Goal: Information Seeking & Learning: Check status

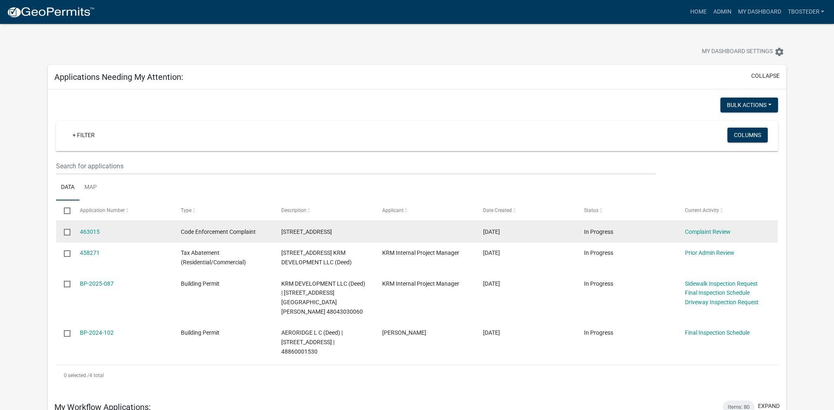
drag, startPoint x: 281, startPoint y: 232, endPoint x: 333, endPoint y: 232, distance: 51.9
click at [333, 232] on datatable-body-cell "[STREET_ADDRESS]" at bounding box center [323, 231] width 101 height 21
copy span "[STREET_ADDRESS]"
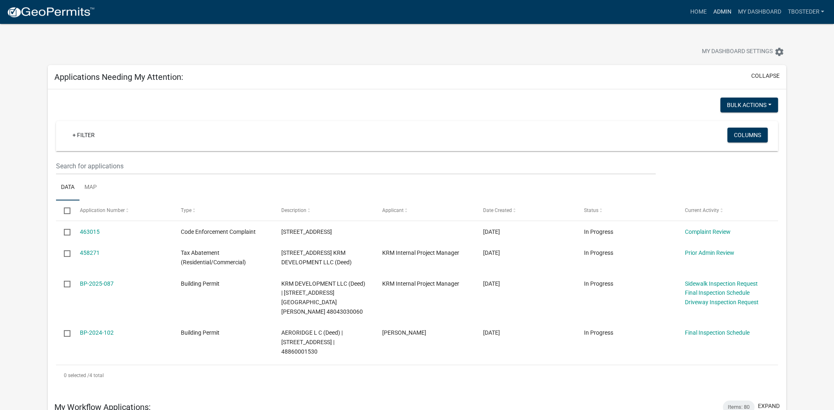
click at [726, 12] on link "Admin" at bounding box center [721, 12] width 25 height 16
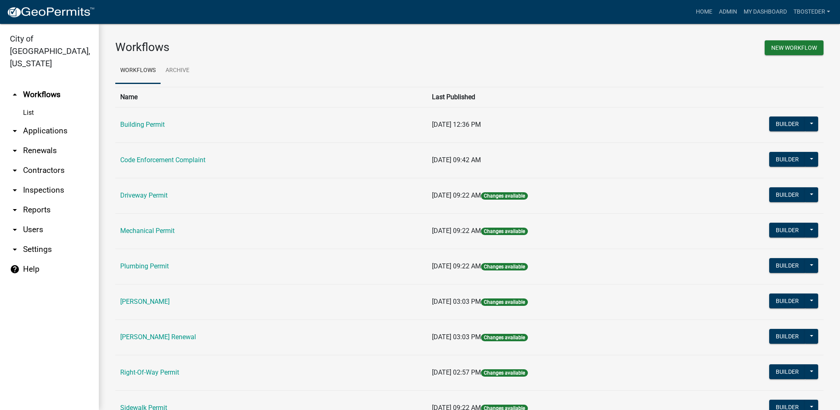
click at [124, 165] on td "Code Enforcement Complaint" at bounding box center [271, 159] width 312 height 35
click at [126, 163] on link "Code Enforcement Complaint" at bounding box center [162, 160] width 85 height 8
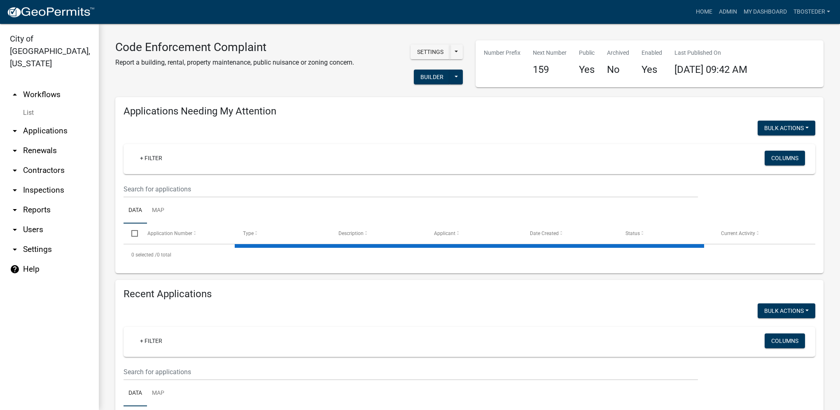
select select "1: 25"
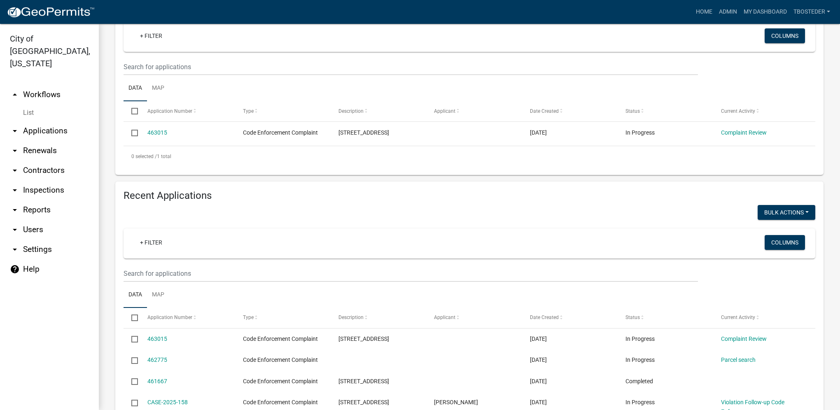
scroll to position [124, 0]
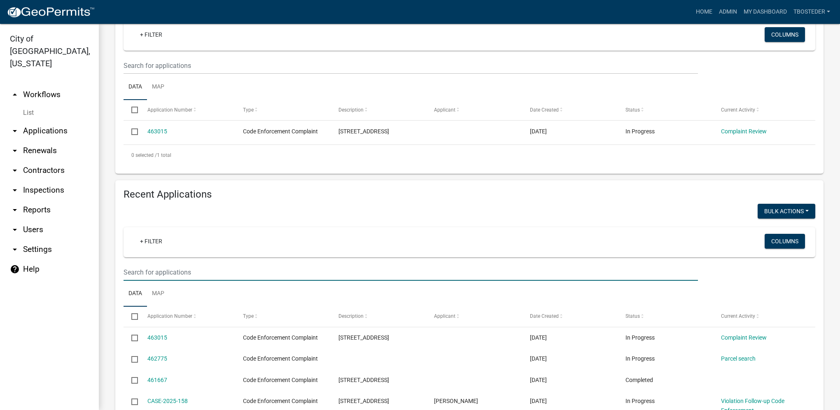
paste input "[STREET_ADDRESS]"
type input "[STREET_ADDRESS]"
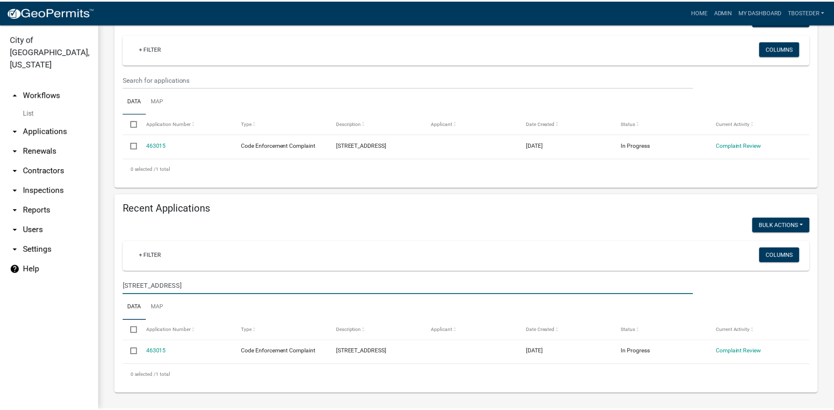
scroll to position [110, 0]
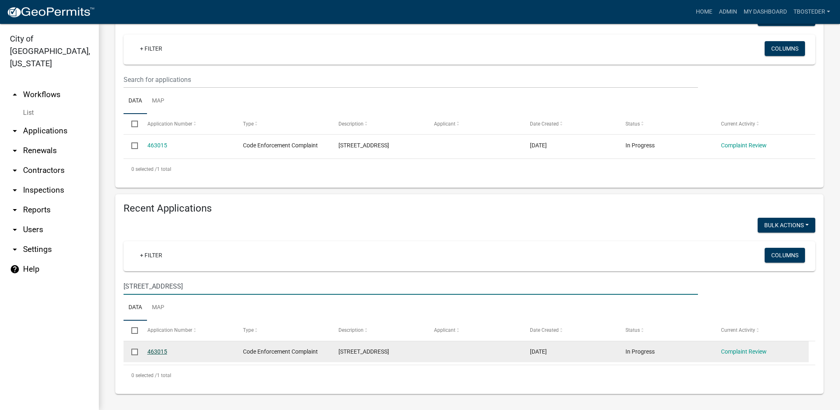
click at [159, 348] on link "463015" at bounding box center [157, 351] width 20 height 7
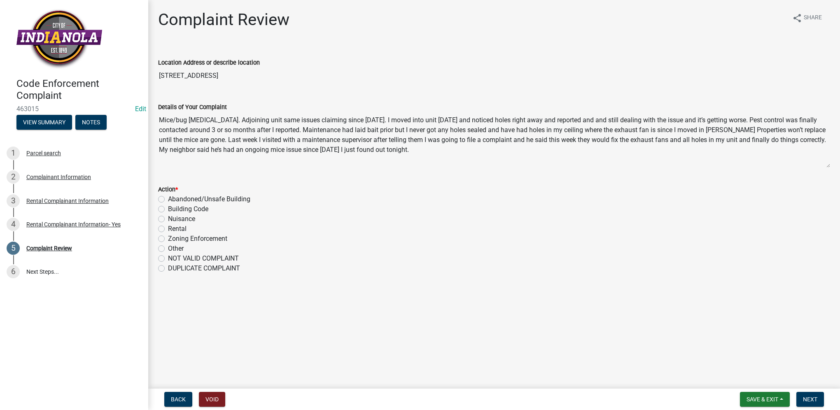
click at [168, 231] on label "Rental" at bounding box center [177, 229] width 19 height 10
click at [168, 229] on input "Rental" at bounding box center [170, 226] width 5 height 5
radio input "true"
click at [806, 406] on button "Next" at bounding box center [810, 399] width 28 height 15
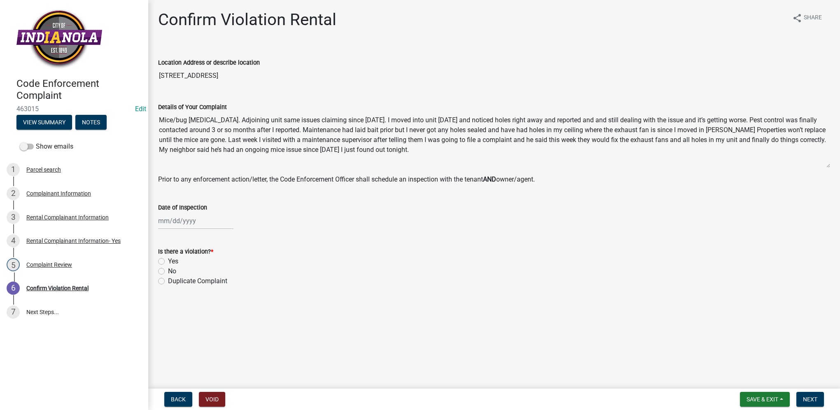
click at [774, 392] on nav "Back Void Save & Exit Save Save & Exit Next" at bounding box center [494, 399] width 692 height 21
click at [774, 394] on button "Save & Exit" at bounding box center [765, 399] width 50 height 15
click at [772, 383] on button "Save & Exit" at bounding box center [757, 378] width 66 height 20
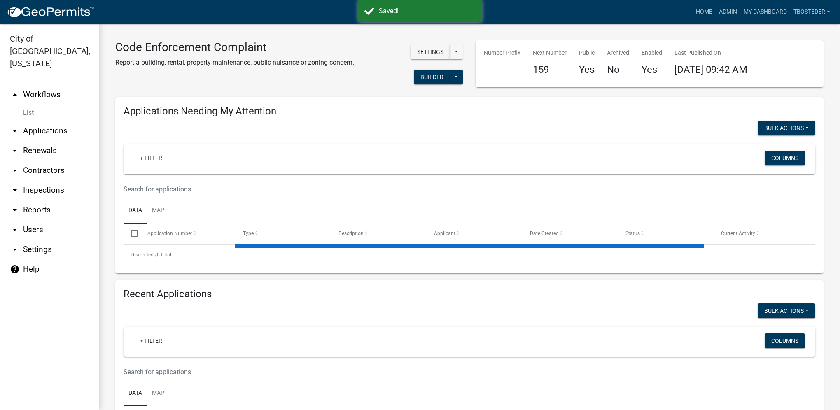
select select "1: 25"
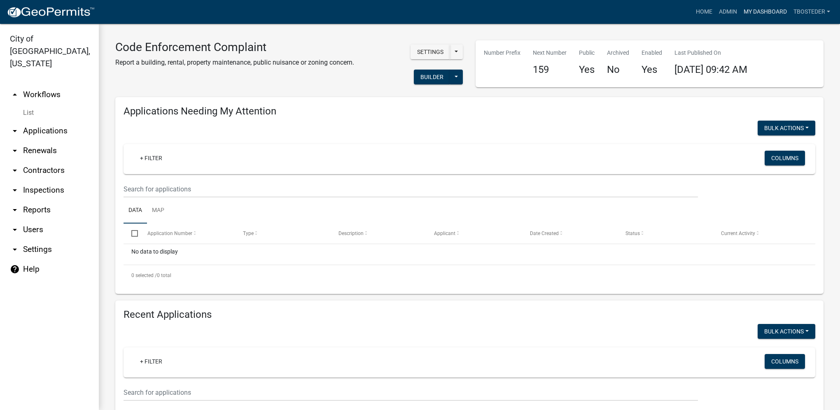
click at [750, 8] on link "My Dashboard" at bounding box center [765, 12] width 50 height 16
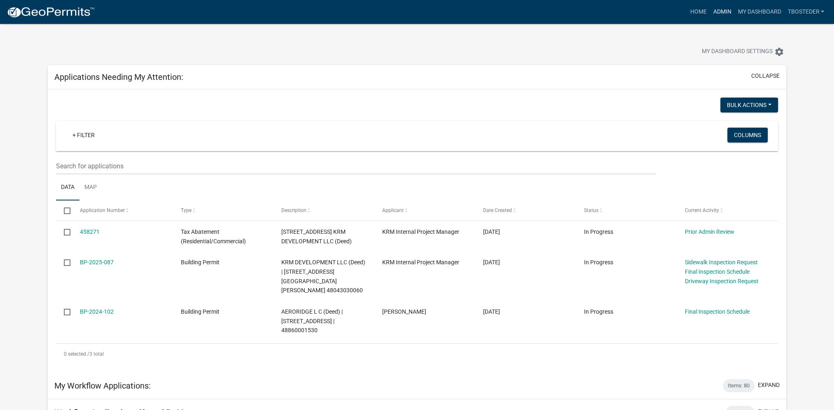
click at [716, 13] on link "Admin" at bounding box center [721, 12] width 25 height 16
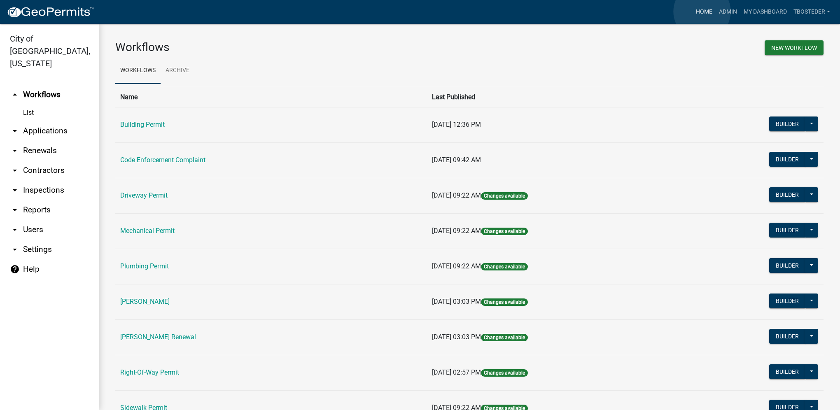
click at [702, 12] on link "Home" at bounding box center [704, 12] width 23 height 16
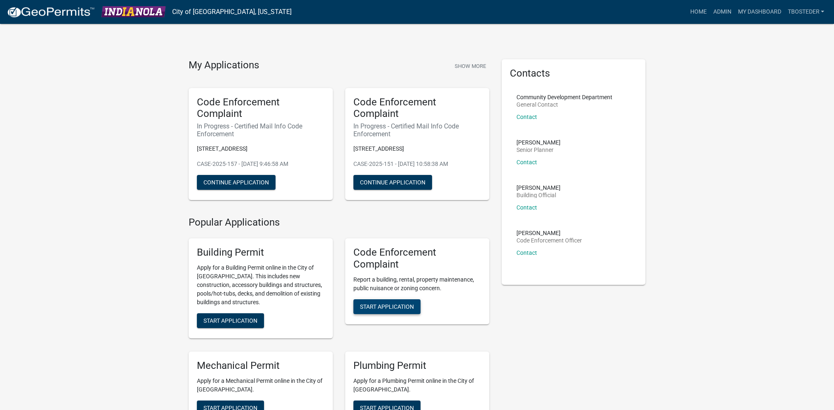
click at [393, 306] on span "Start Application" at bounding box center [387, 306] width 54 height 7
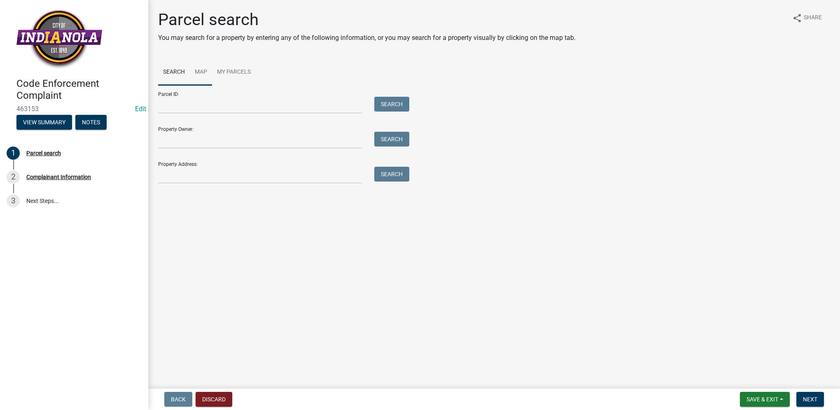
click at [196, 72] on link "Map" at bounding box center [201, 72] width 22 height 26
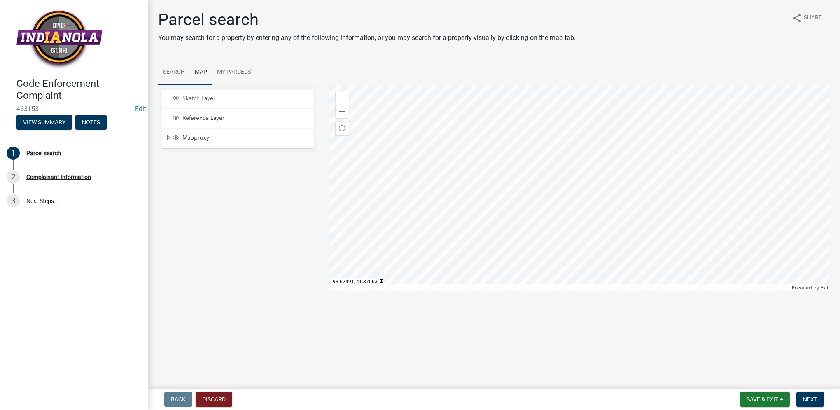
click at [177, 74] on link "Search" at bounding box center [174, 72] width 32 height 26
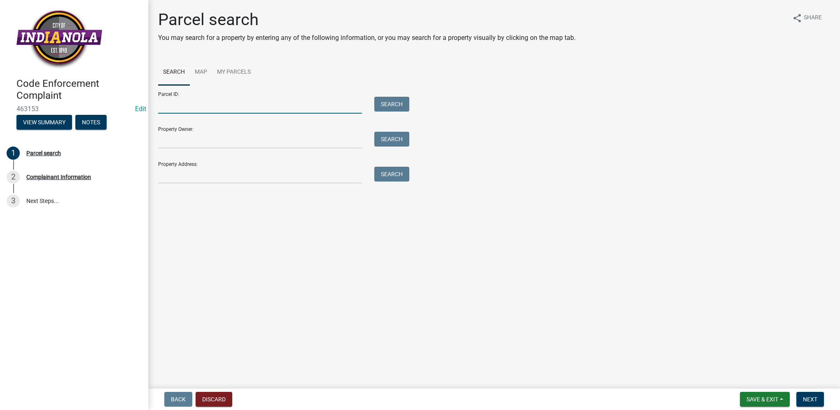
click at [195, 104] on input "Parcel ID:" at bounding box center [260, 105] width 204 height 17
paste input "48020100150"
type input "48020100150"
click at [377, 101] on button "Search" at bounding box center [391, 104] width 35 height 15
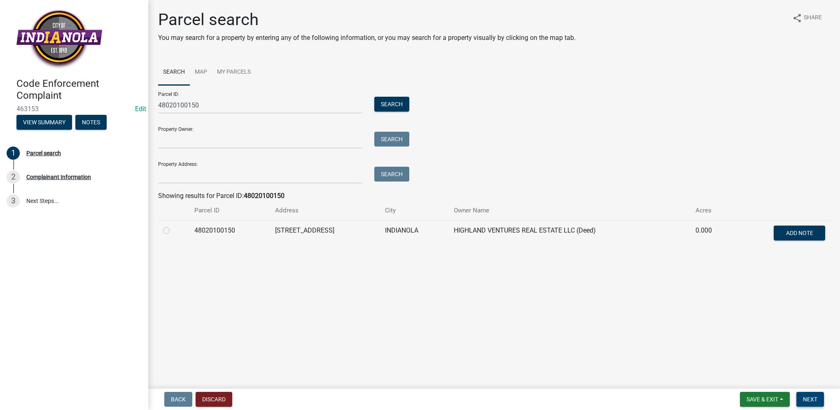
click at [821, 400] on button "Next" at bounding box center [810, 399] width 28 height 15
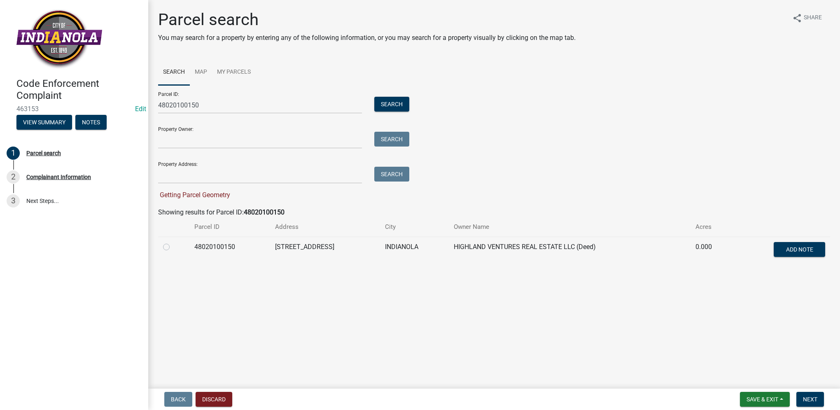
click at [173, 242] on label at bounding box center [173, 242] width 0 height 0
click at [173, 247] on input "radio" at bounding box center [175, 244] width 5 height 5
radio input "true"
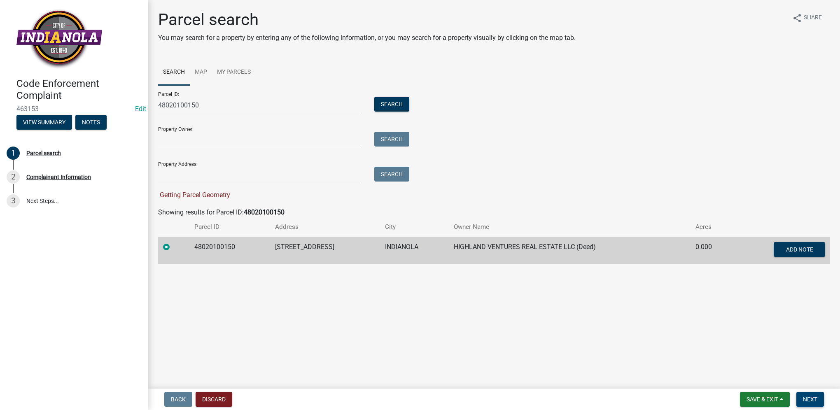
click at [812, 399] on span "Next" at bounding box center [810, 399] width 14 height 7
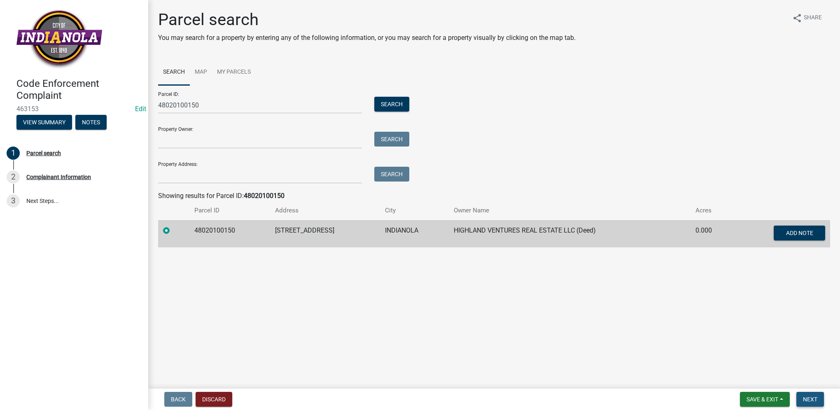
click at [802, 399] on button "Next" at bounding box center [810, 399] width 28 height 15
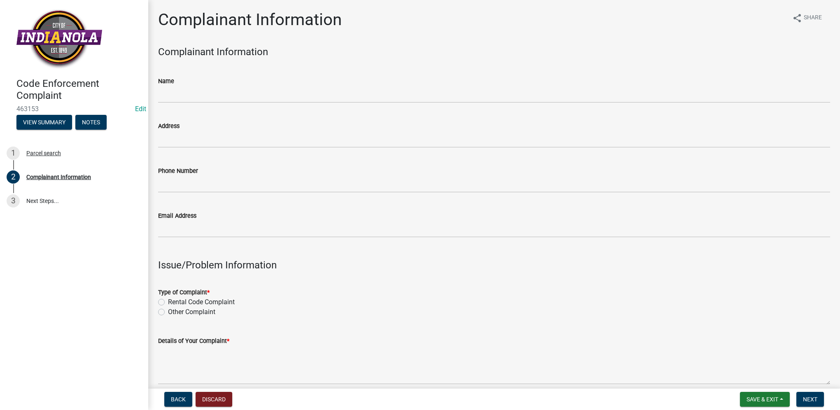
click at [168, 311] on label "Other Complaint" at bounding box center [191, 312] width 47 height 10
click at [168, 311] on input "Other Complaint" at bounding box center [170, 309] width 5 height 5
radio input "true"
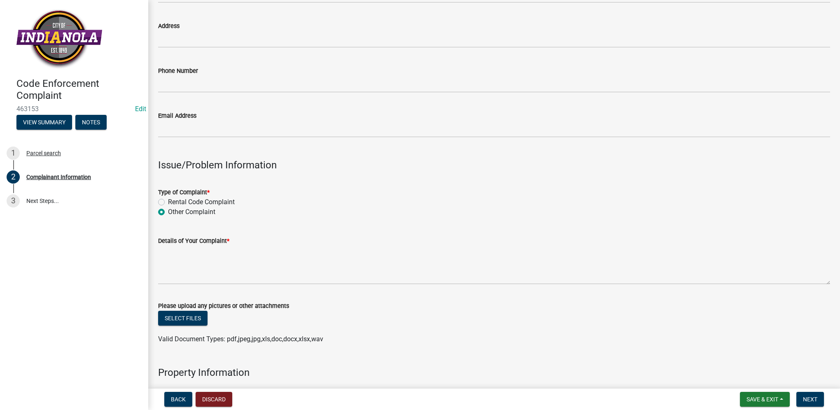
scroll to position [124, 0]
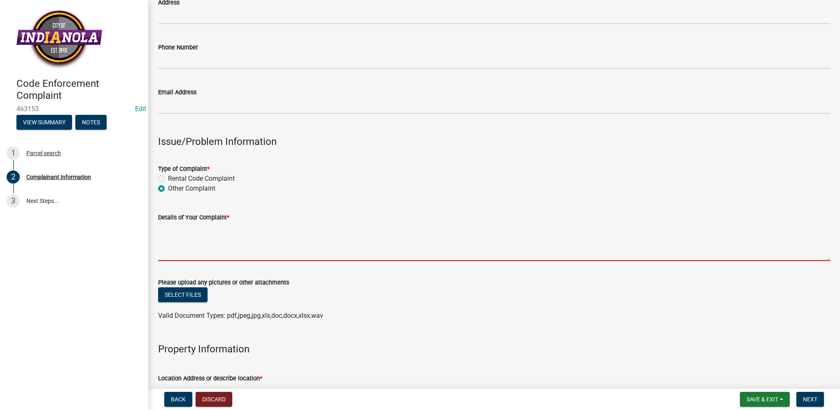
click at [201, 248] on textarea "Details of Your Complaint *" at bounding box center [494, 241] width 672 height 39
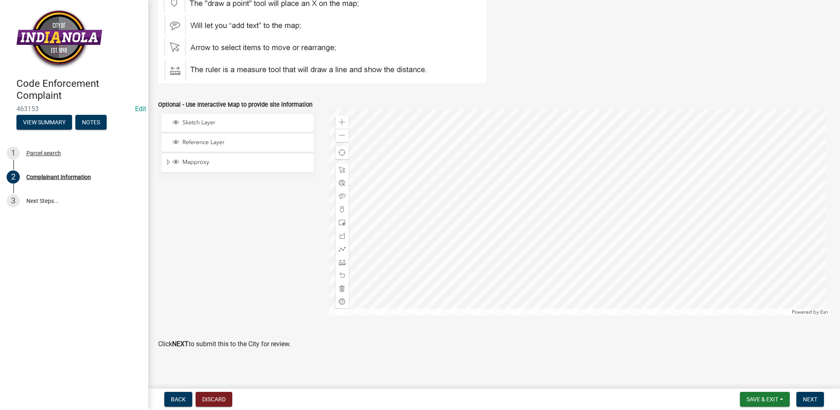
scroll to position [938, 0]
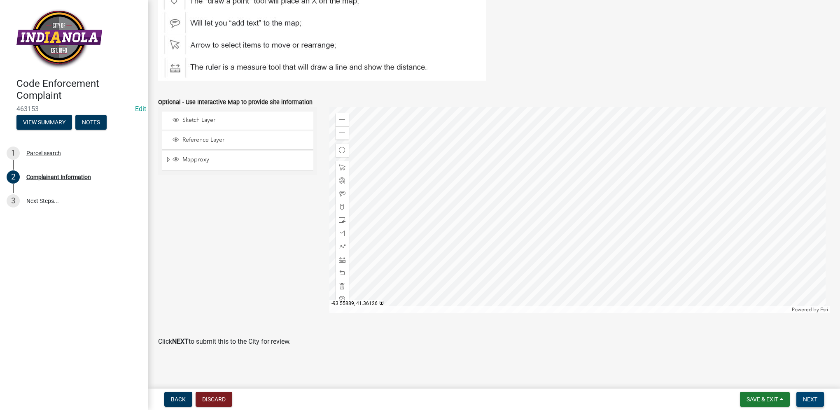
type textarea "tall grass/weeds"
click at [812, 401] on span "Next" at bounding box center [810, 399] width 14 height 7
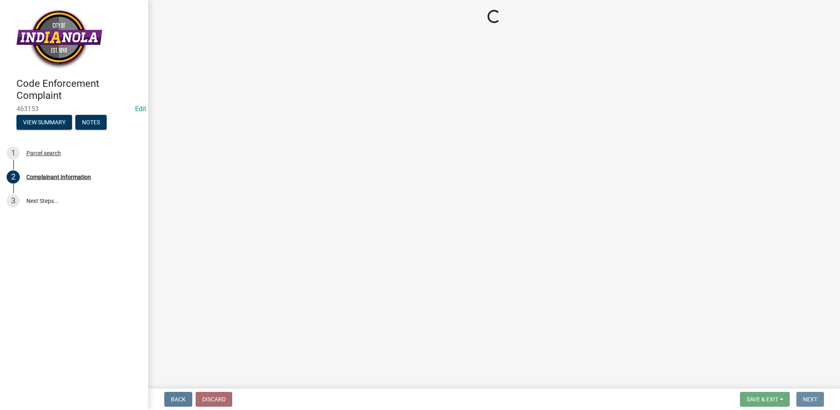
scroll to position [0, 0]
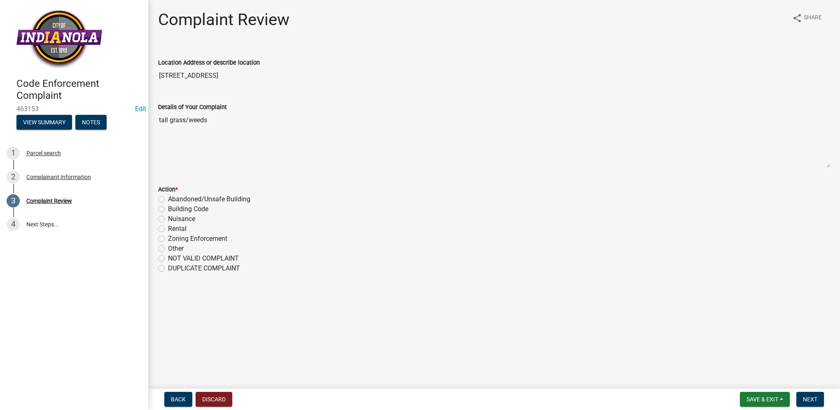
click at [168, 219] on label "Nuisance" at bounding box center [181, 219] width 27 height 10
click at [168, 219] on input "Nuisance" at bounding box center [170, 216] width 5 height 5
radio input "true"
click at [805, 396] on span "Next" at bounding box center [810, 399] width 14 height 7
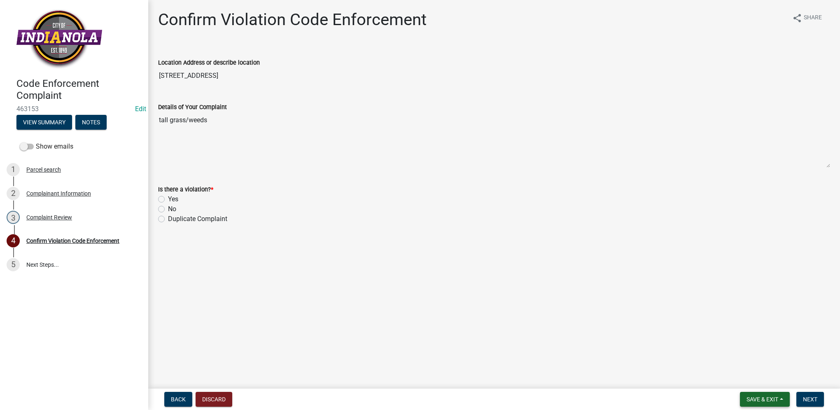
click at [782, 399] on button "Save & Exit" at bounding box center [765, 399] width 50 height 15
click at [774, 382] on button "Save & Exit" at bounding box center [757, 378] width 66 height 20
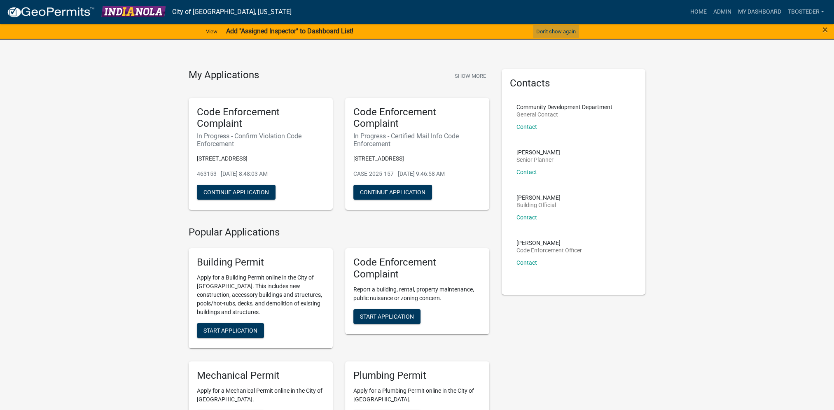
click at [556, 35] on button "Don't show again" at bounding box center [556, 32] width 46 height 14
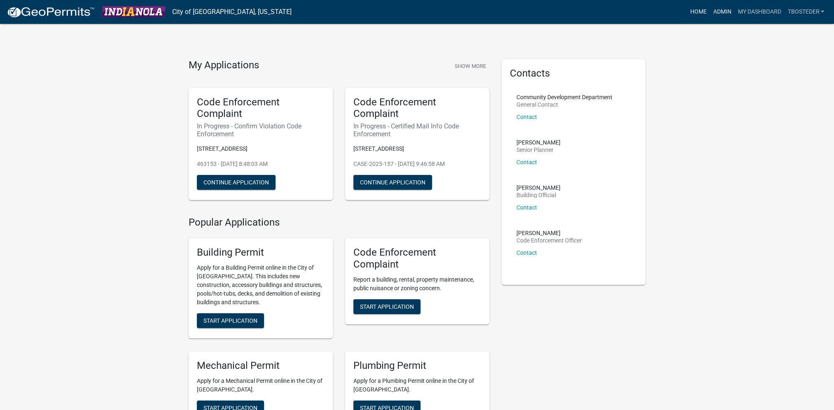
drag, startPoint x: 721, startPoint y: 12, endPoint x: 700, endPoint y: 16, distance: 22.0
click at [721, 12] on link "Admin" at bounding box center [721, 12] width 25 height 16
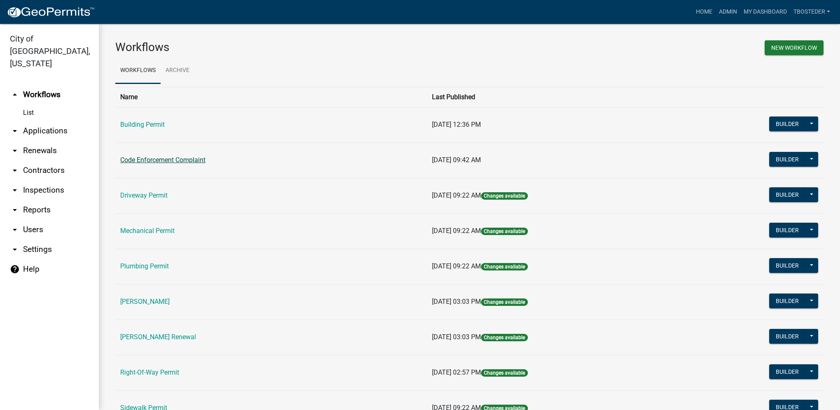
click at [178, 159] on link "Code Enforcement Complaint" at bounding box center [162, 160] width 85 height 8
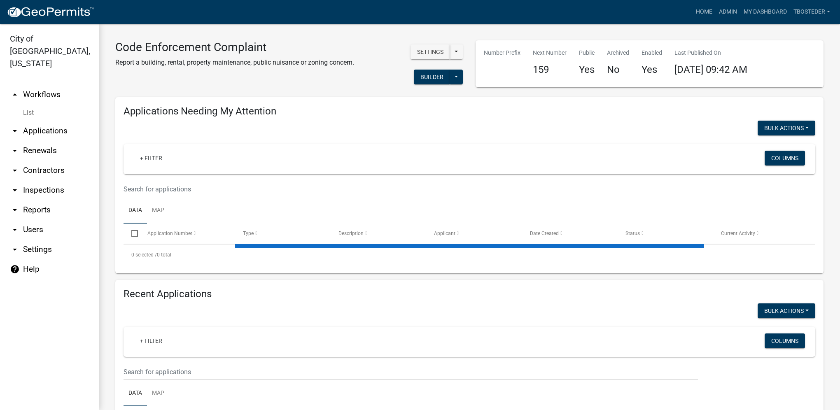
select select "1: 25"
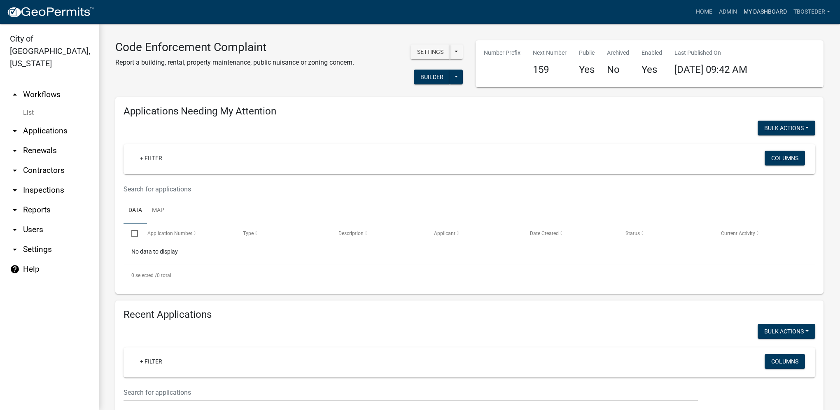
click at [780, 10] on link "My Dashboard" at bounding box center [765, 12] width 50 height 16
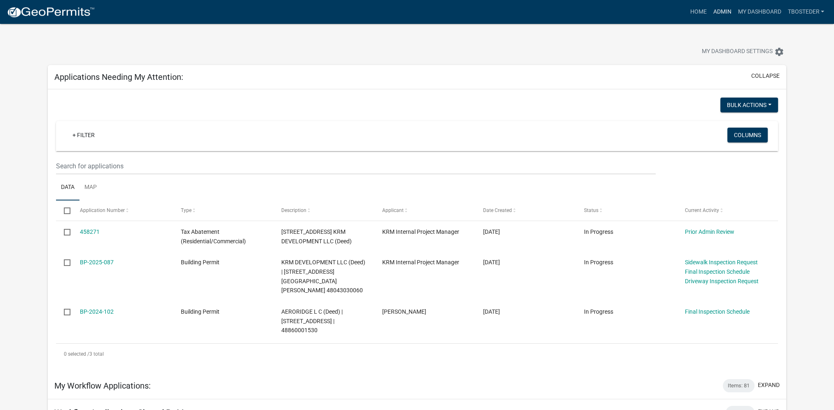
click at [717, 5] on link "Admin" at bounding box center [721, 12] width 25 height 16
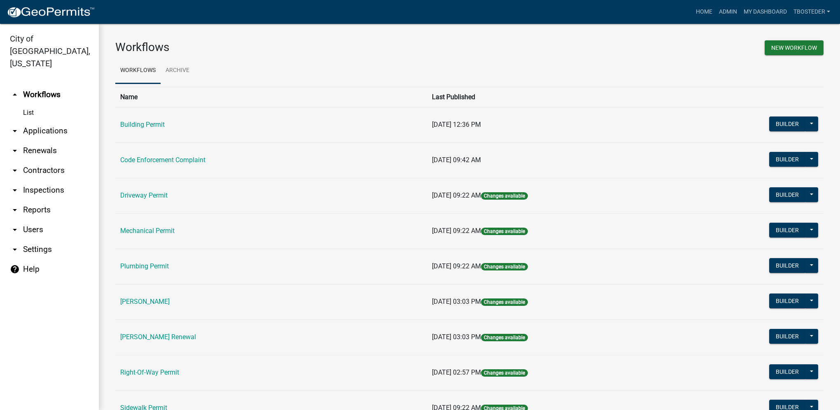
click at [26, 200] on link "arrow_drop_down Reports" at bounding box center [49, 210] width 99 height 20
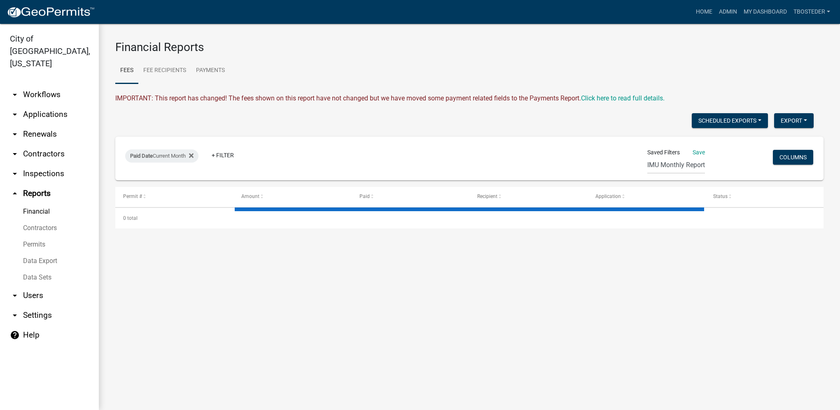
click at [30, 203] on link "Financial" at bounding box center [49, 211] width 99 height 16
select select "2: 50"
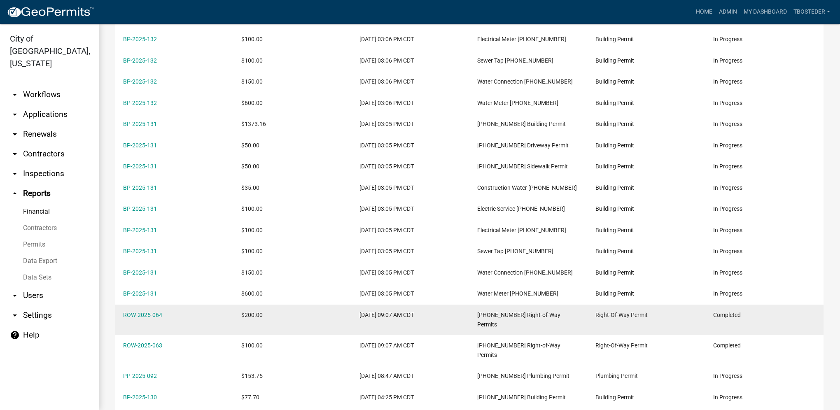
scroll to position [329, 0]
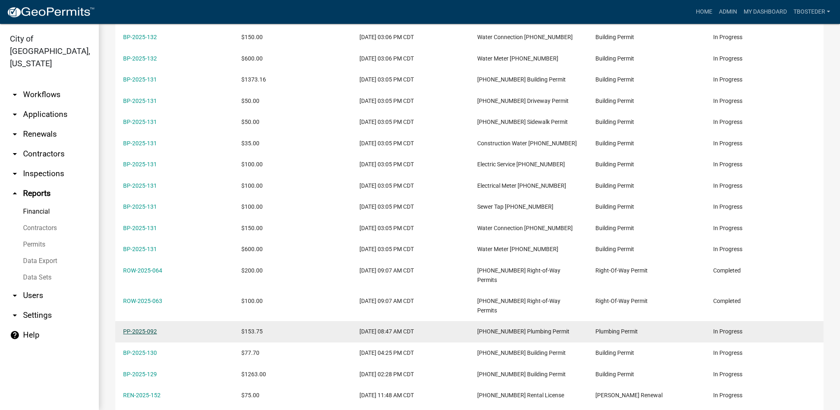
click at [146, 328] on link "PP-2025-092" at bounding box center [140, 331] width 34 height 7
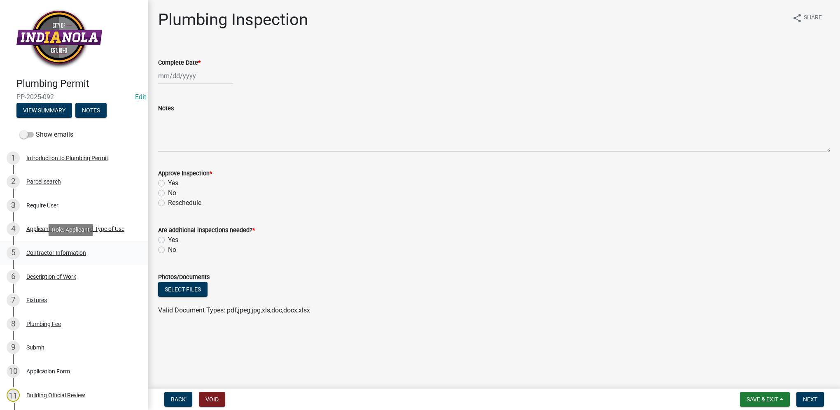
click at [32, 251] on div "Contractor Information" at bounding box center [56, 253] width 60 height 6
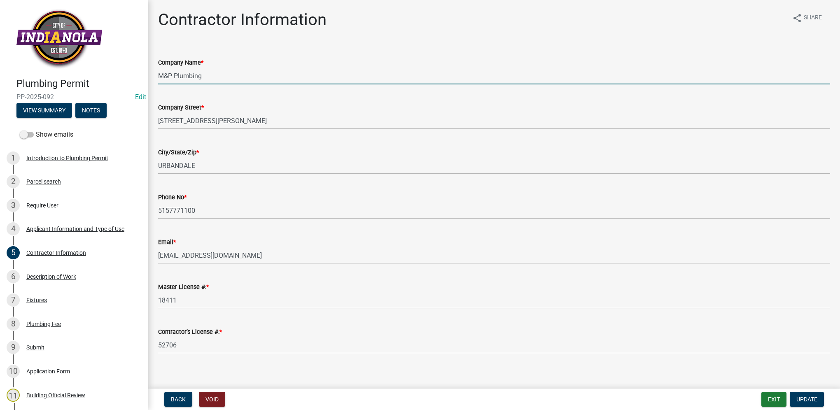
click at [195, 74] on input "M&P Plumbing" at bounding box center [494, 76] width 672 height 17
drag, startPoint x: 187, startPoint y: 78, endPoint x: 156, endPoint y: 75, distance: 30.2
click at [156, 75] on div "Company Name * M&P Plumbing" at bounding box center [494, 65] width 684 height 38
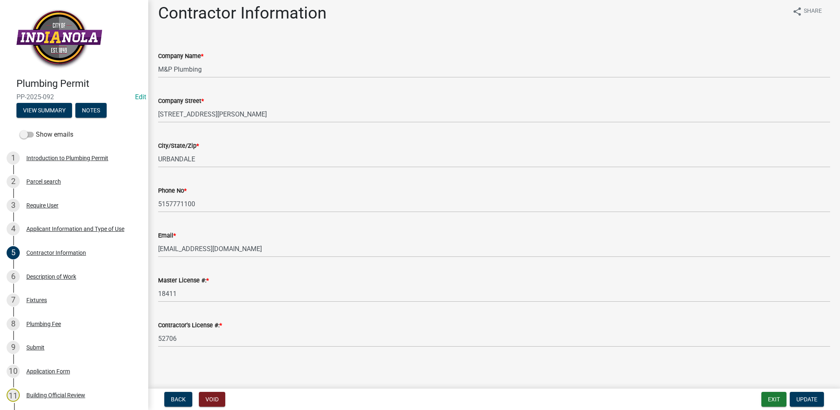
select select "0: null"
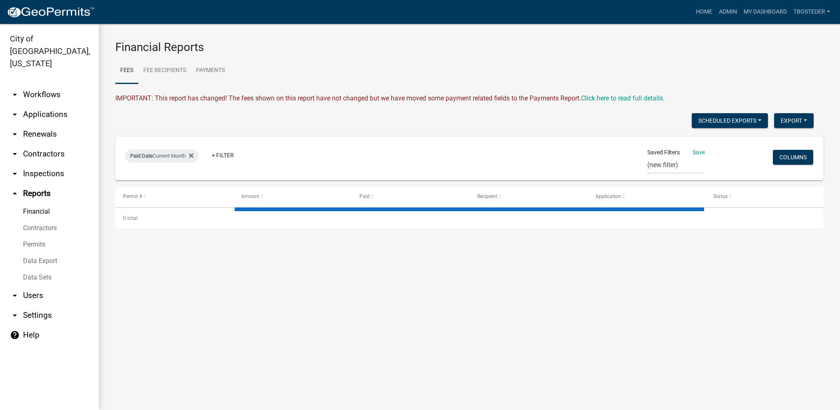
select select "2: 50"
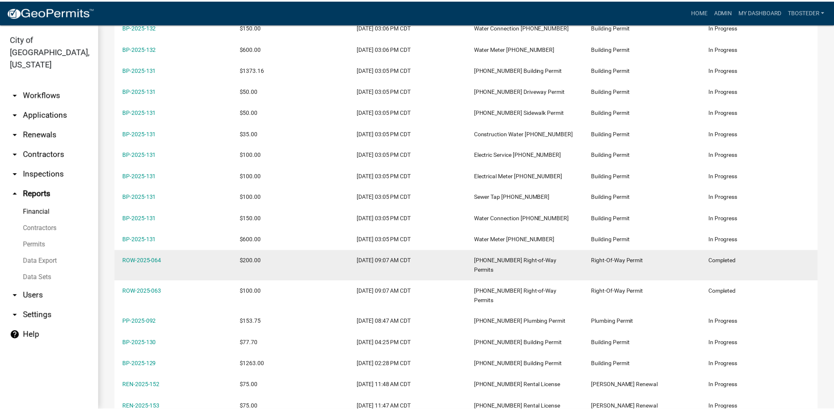
scroll to position [412, 0]
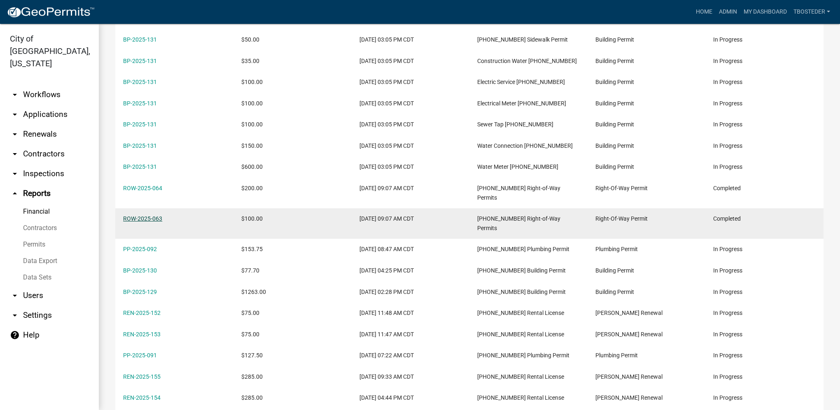
click at [155, 215] on link "ROW-2025-063" at bounding box center [142, 218] width 39 height 7
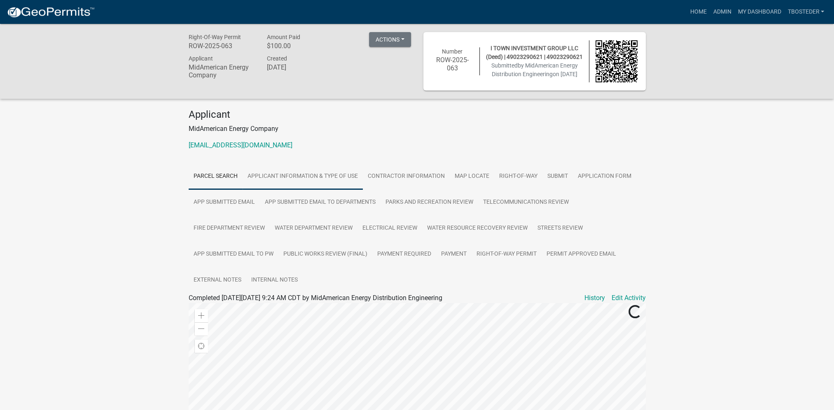
click at [324, 189] on link "Applicant Information & Type of Use" at bounding box center [303, 176] width 120 height 26
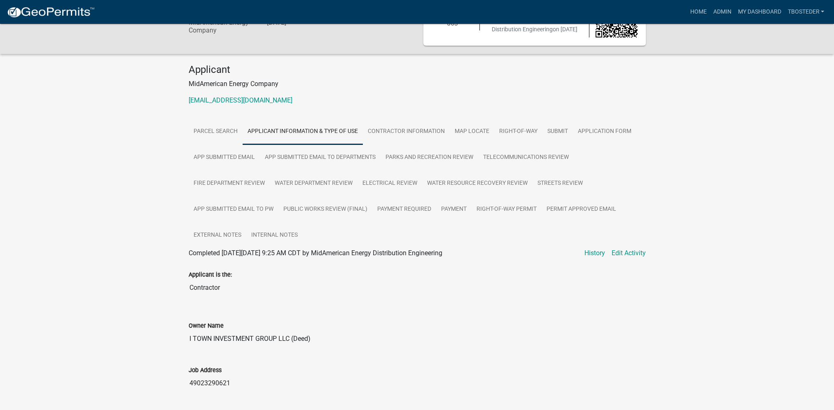
scroll to position [41, 0]
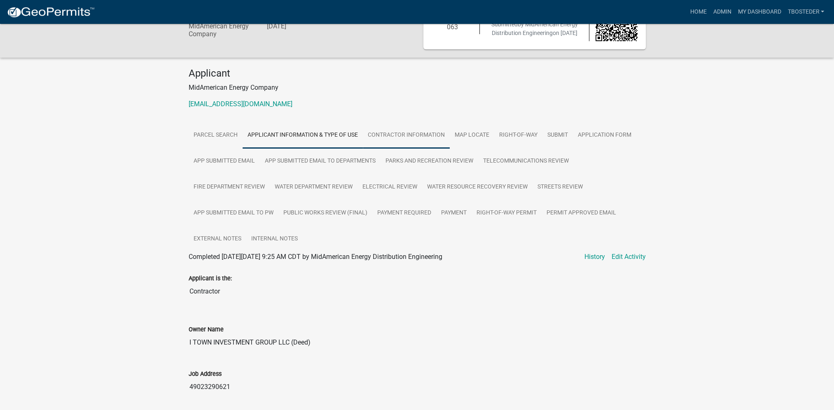
click at [377, 141] on link "Contractor Information" at bounding box center [406, 135] width 87 height 26
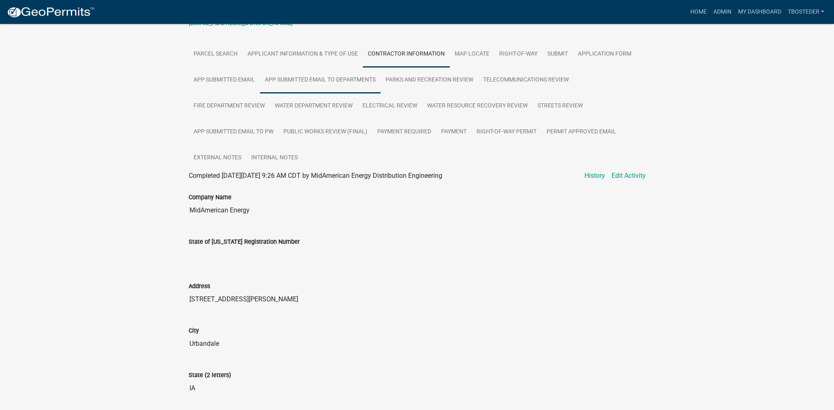
scroll to position [124, 0]
drag, startPoint x: 253, startPoint y: 218, endPoint x: 181, endPoint y: 214, distance: 71.7
click at [181, 214] on div "Right-Of-Way Permit ROW-2025-063 Amount Paid $100.00 Actions View receipt Print…" at bounding box center [417, 185] width 834 height 570
drag, startPoint x: 181, startPoint y: 214, endPoint x: 216, endPoint y: 217, distance: 34.7
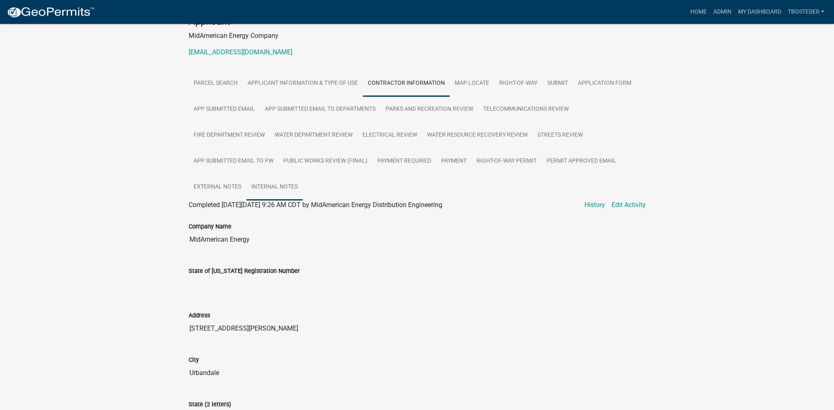
scroll to position [0, 0]
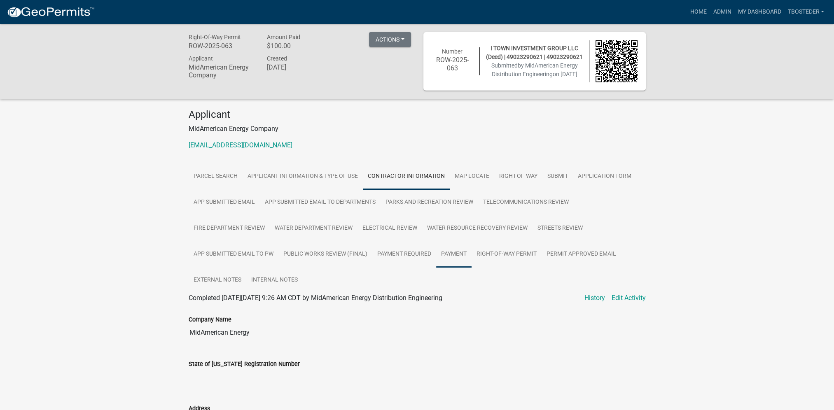
click at [441, 265] on link "Payment" at bounding box center [453, 254] width 35 height 26
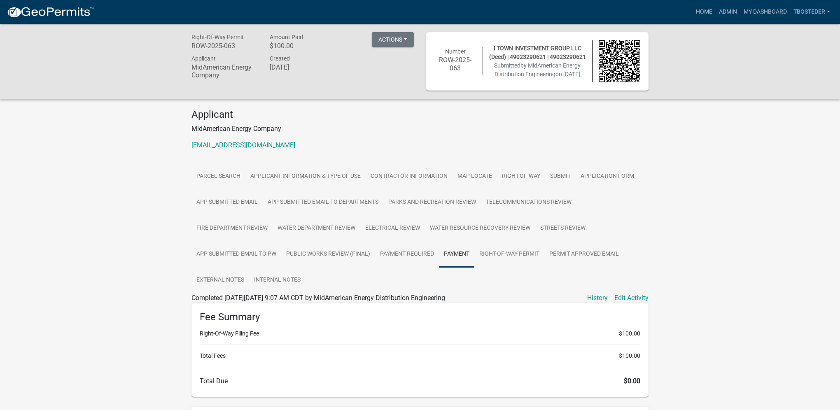
select select "0: null"
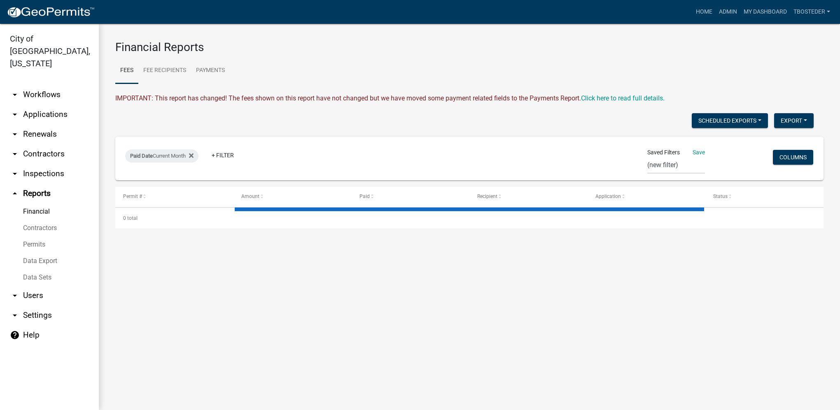
select select "2: 50"
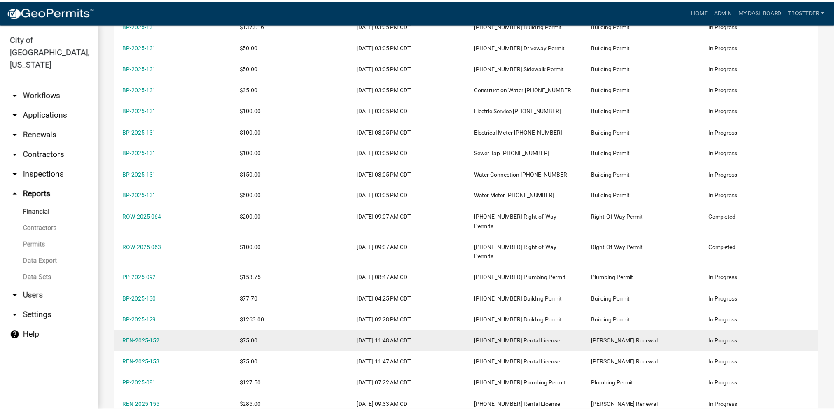
scroll to position [371, 0]
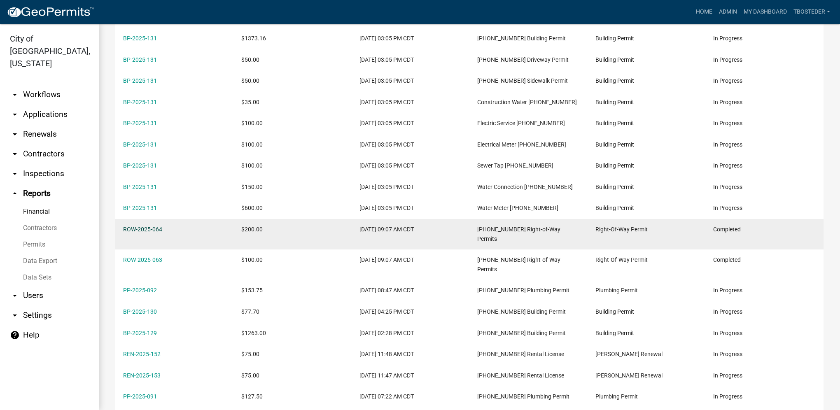
click at [159, 226] on link "ROW-2025-064" at bounding box center [142, 229] width 39 height 7
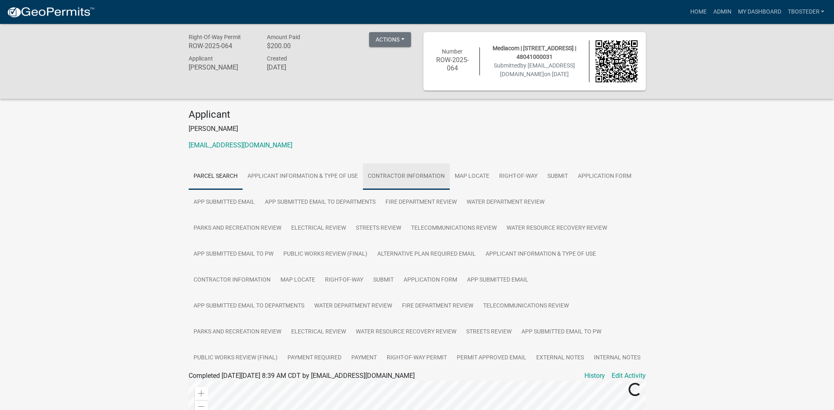
click at [397, 181] on link "Contractor Information" at bounding box center [406, 176] width 87 height 26
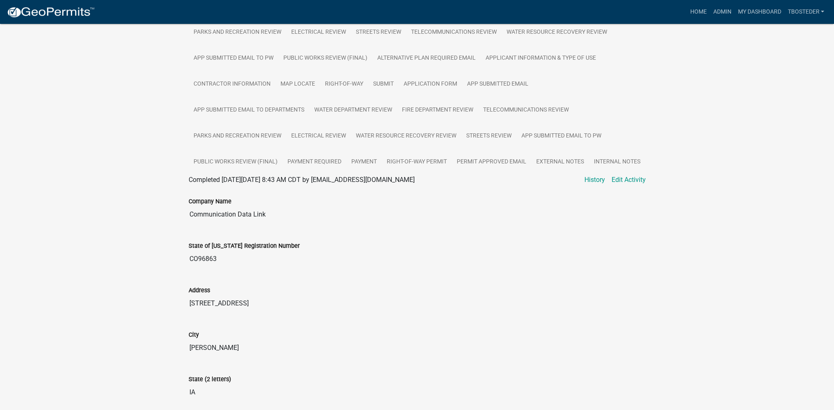
scroll to position [206, 0]
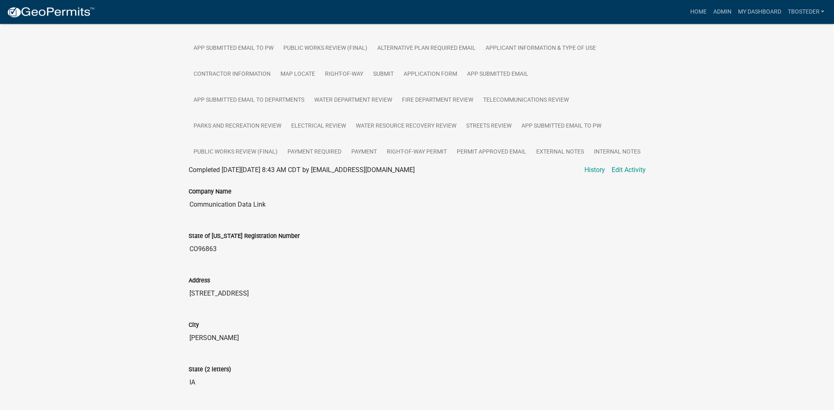
click at [260, 216] on div "Company Name Communication Data Link" at bounding box center [416, 197] width 469 height 44
click at [264, 210] on input "Communication Data Link" at bounding box center [417, 204] width 457 height 16
drag, startPoint x: 268, startPoint y: 206, endPoint x: 167, endPoint y: 214, distance: 100.8
click at [167, 214] on div "Right-Of-Way Permit ROW-2025-064 Amount Paid $200.00 Actions View receipt Print…" at bounding box center [417, 142] width 834 height 648
click at [374, 156] on link "Payment" at bounding box center [363, 152] width 35 height 26
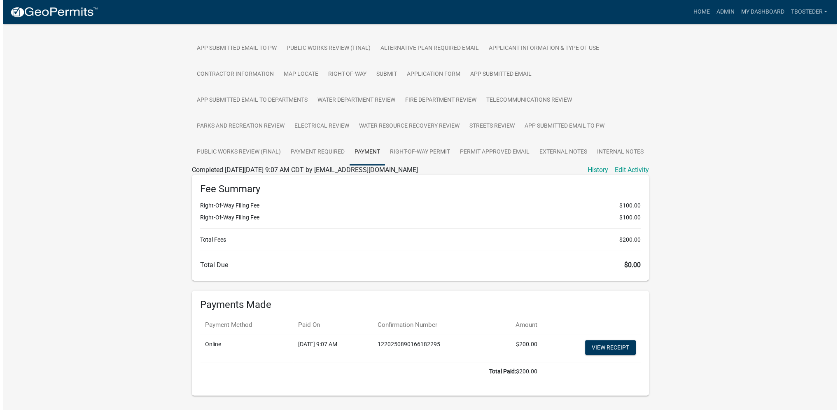
scroll to position [0, 0]
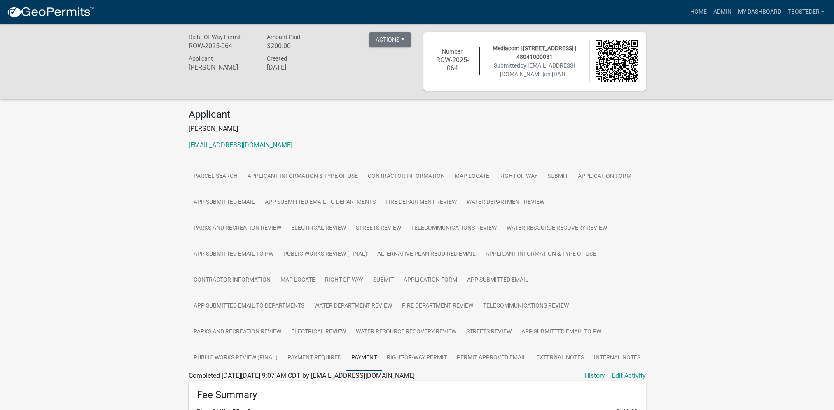
select select "0: null"
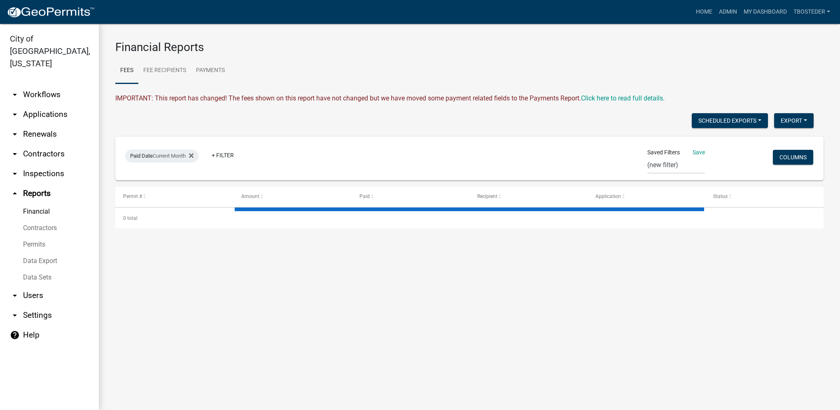
select select "2: 50"
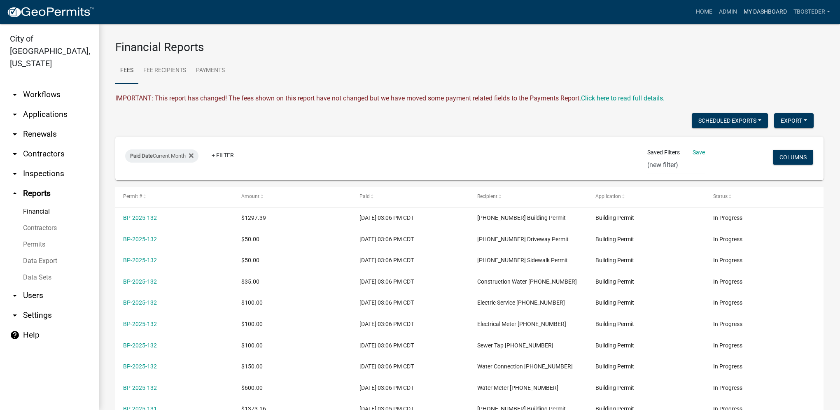
click at [757, 14] on link "My Dashboard" at bounding box center [765, 12] width 50 height 16
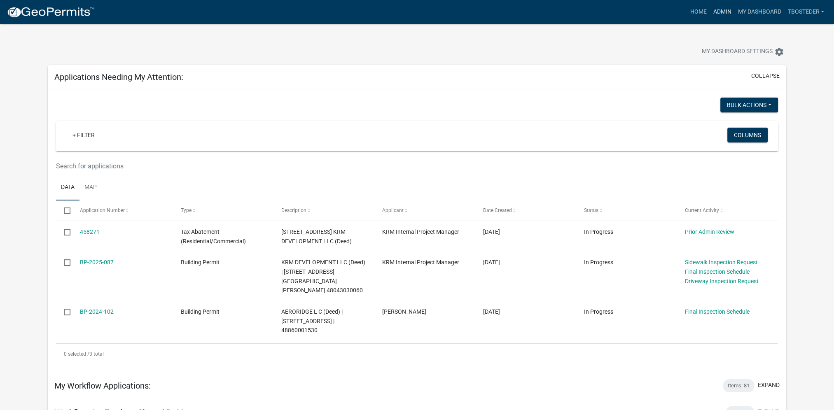
click at [712, 9] on link "Admin" at bounding box center [721, 12] width 25 height 16
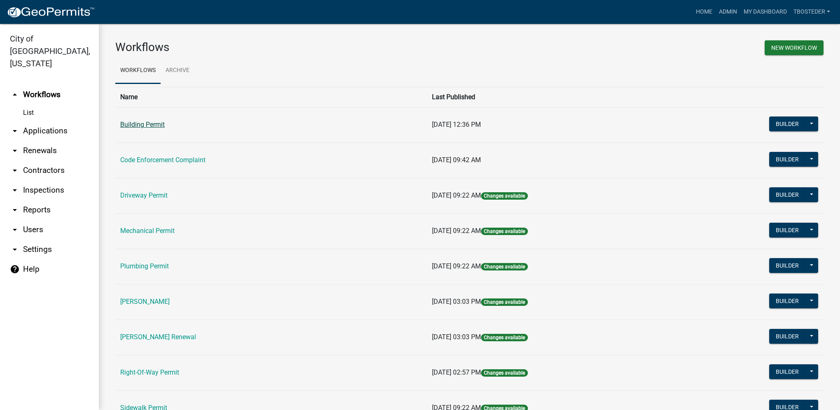
click at [144, 126] on link "Building Permit" at bounding box center [142, 125] width 44 height 8
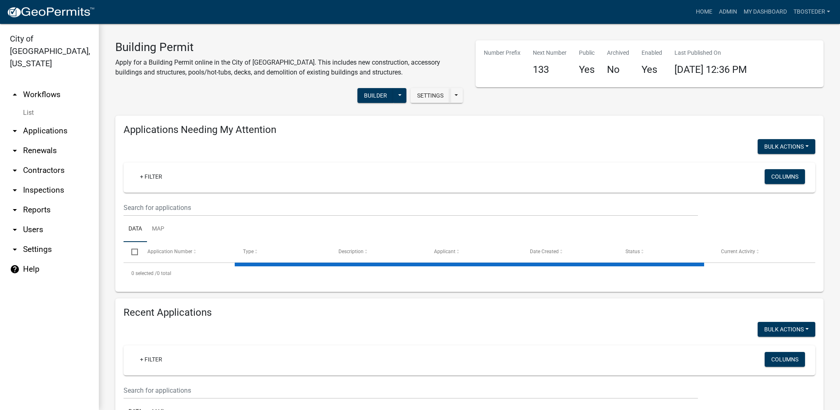
select select "1: 25"
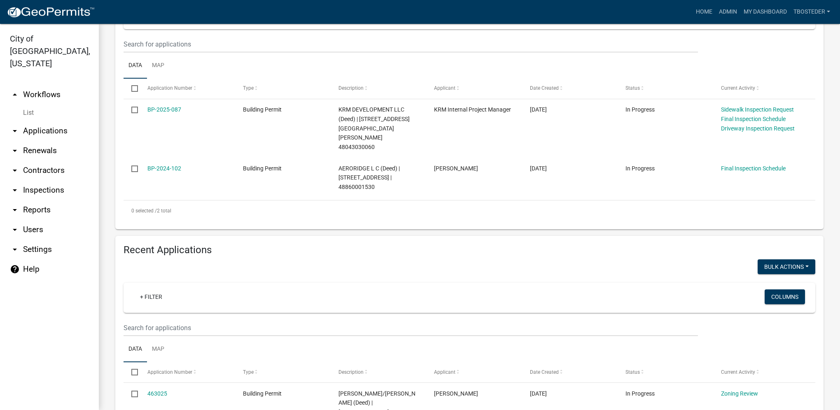
scroll to position [165, 0]
click at [158, 298] on wm-filter-builder "+ Filter Columns" at bounding box center [470, 309] width 692 height 54
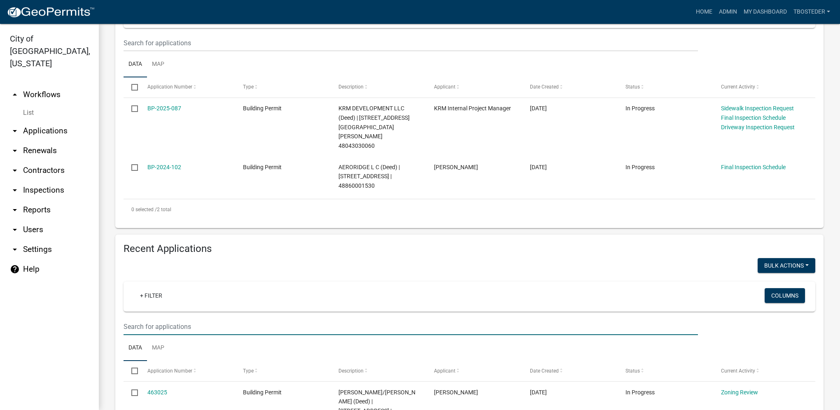
click at [154, 318] on input "text" at bounding box center [411, 326] width 574 height 17
type input "2106 n summercrest"
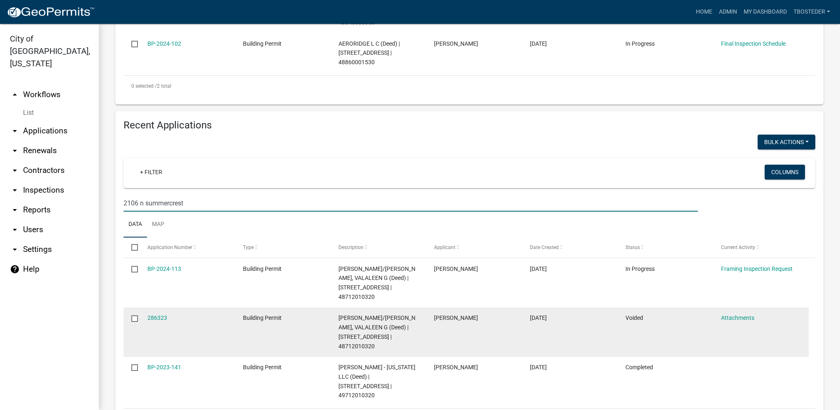
scroll to position [313, 0]
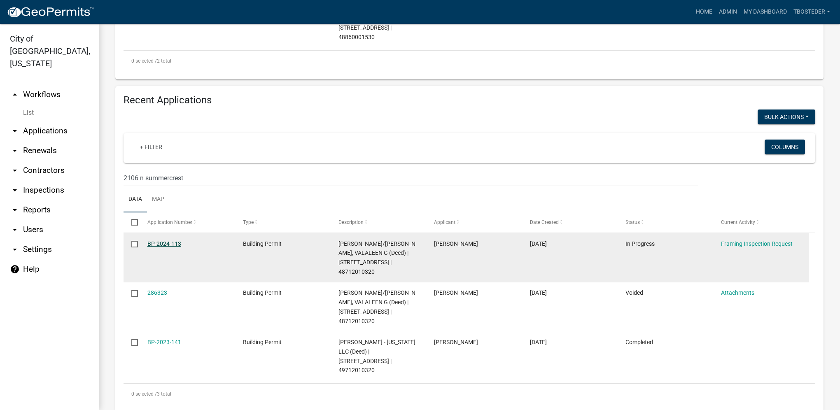
click at [178, 240] on link "BP-2024-113" at bounding box center [164, 243] width 34 height 7
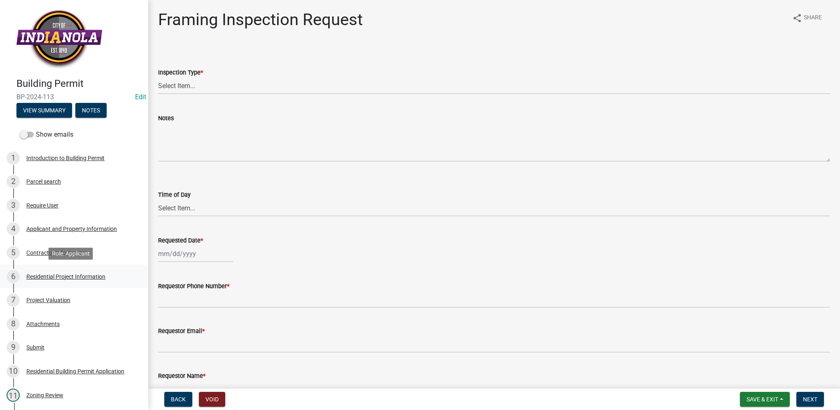
click at [106, 271] on div "6 Residential Project Information" at bounding box center [71, 276] width 128 height 13
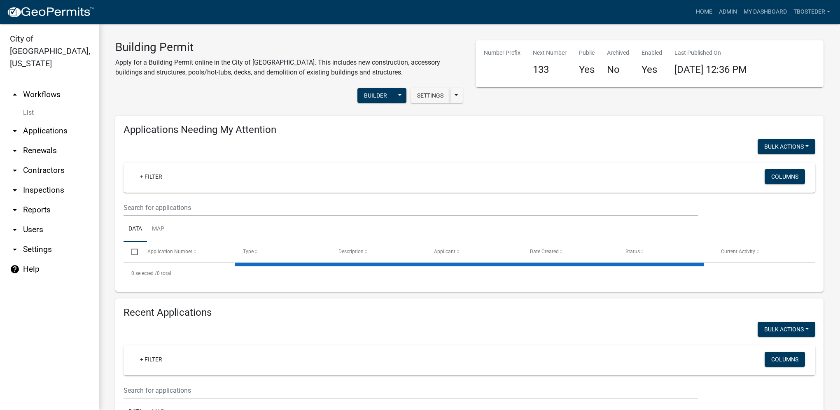
select select "1: 25"
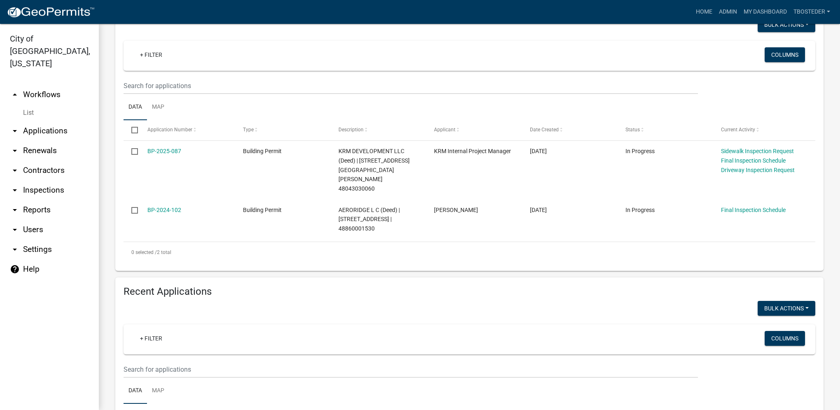
scroll to position [124, 0]
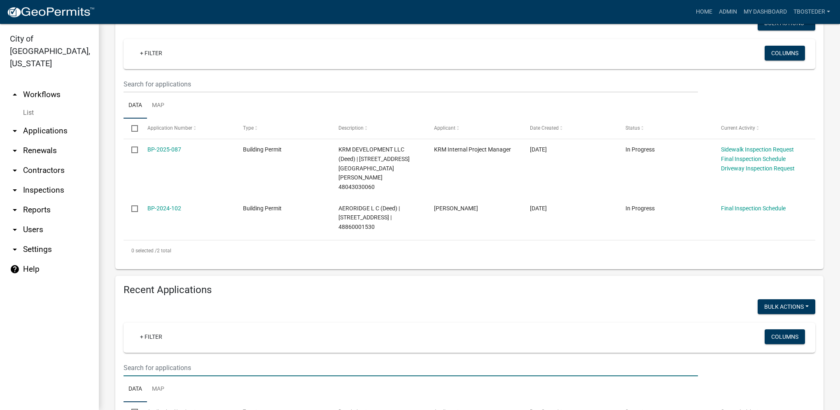
click at [172, 93] on input "text" at bounding box center [411, 84] width 574 height 17
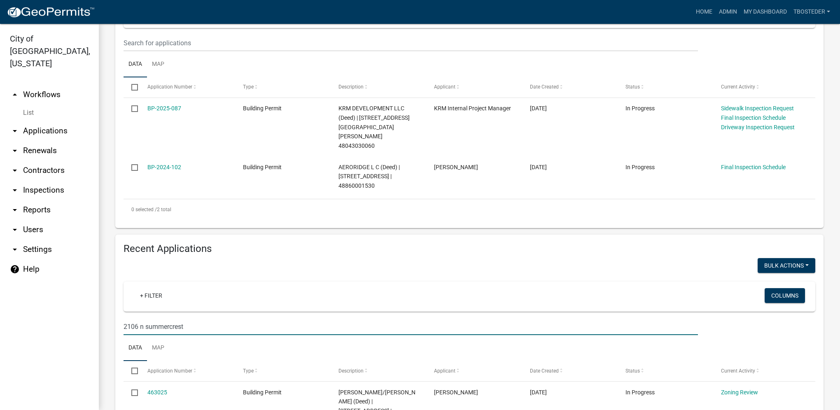
type input "2106 n summercrest"
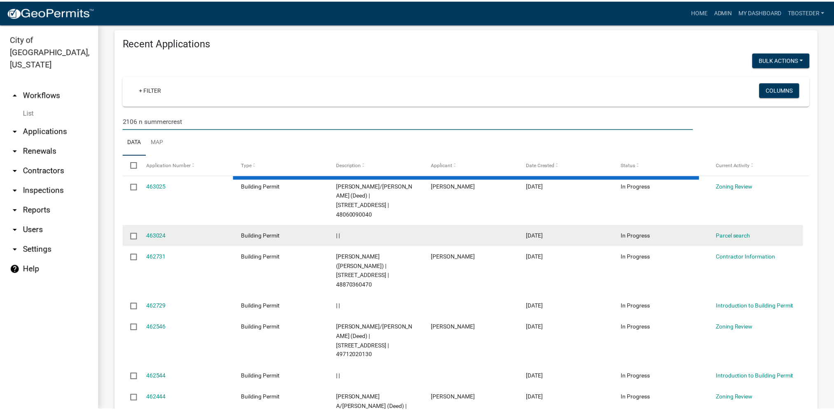
scroll to position [313, 0]
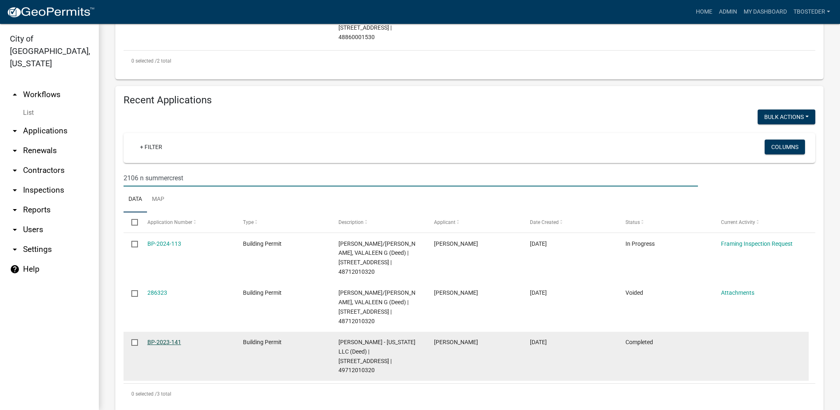
click at [176, 339] on link "BP-2023-141" at bounding box center [164, 342] width 34 height 7
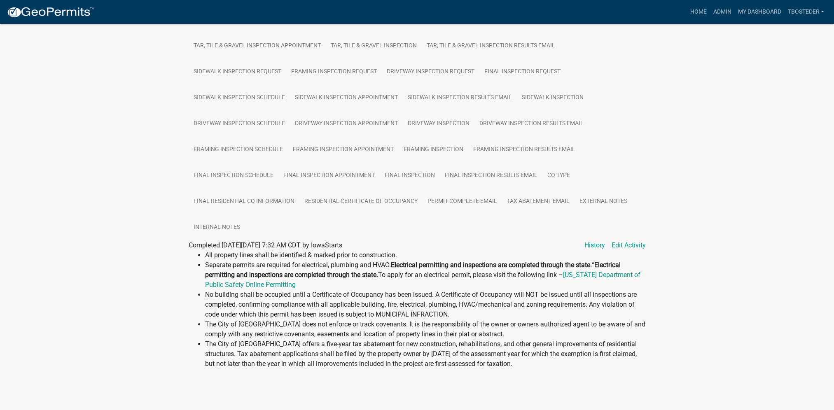
scroll to position [357, 0]
click at [587, 199] on link "External Notes" at bounding box center [603, 202] width 58 height 26
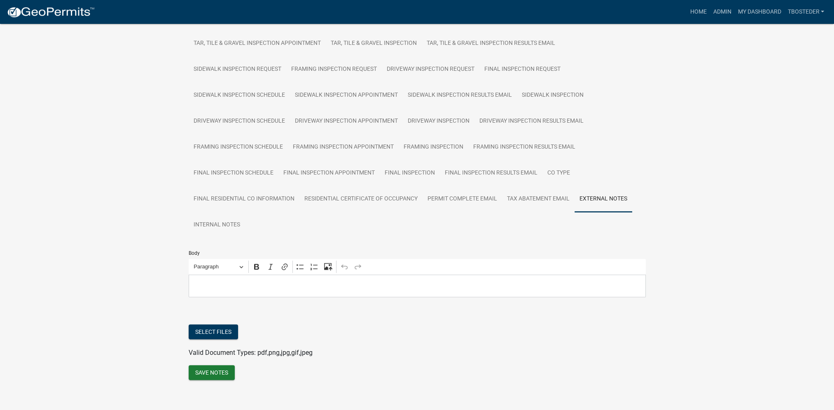
scroll to position [366, 0]
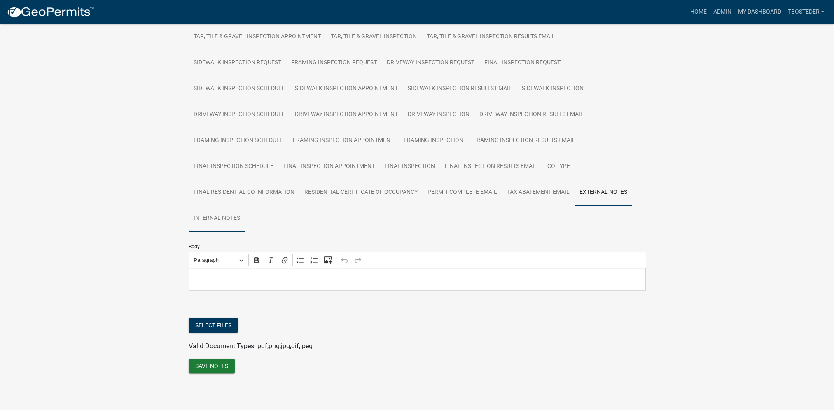
click at [212, 215] on link "Internal Notes" at bounding box center [217, 218] width 56 height 26
click at [584, 186] on link "External Notes" at bounding box center [603, 193] width 58 height 26
click at [228, 330] on button "Select files" at bounding box center [213, 325] width 49 height 15
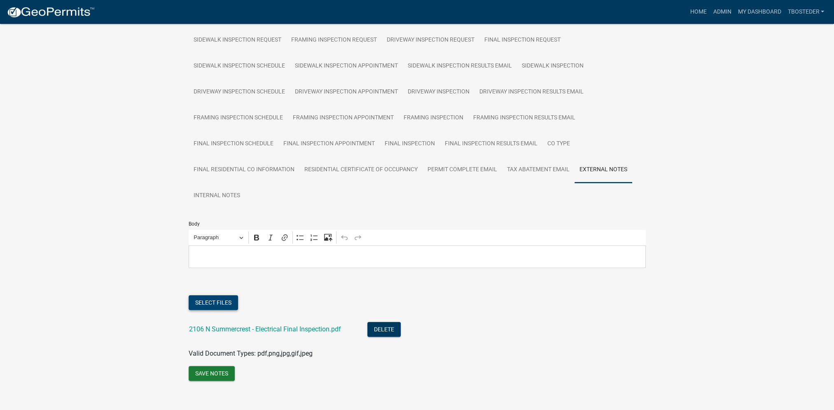
scroll to position [397, 0]
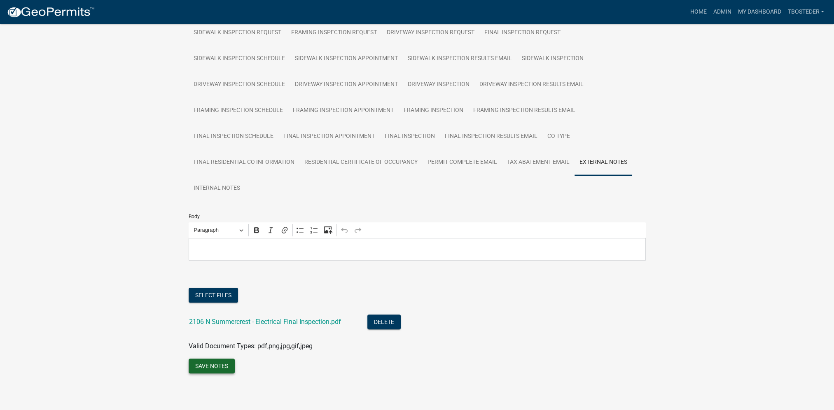
click at [220, 364] on button "Save Notes" at bounding box center [212, 366] width 46 height 15
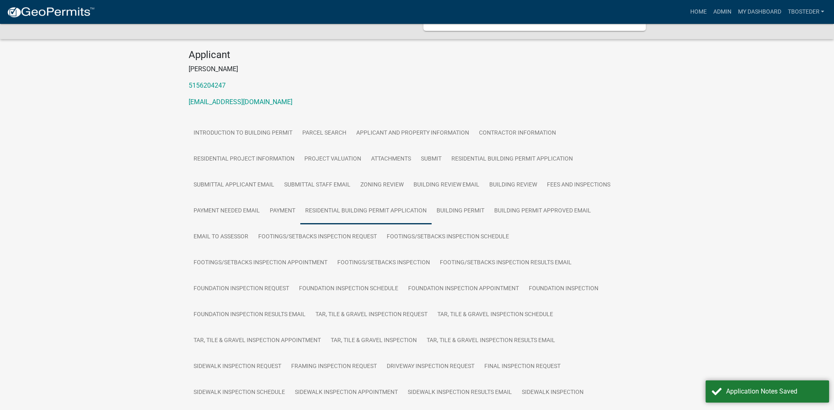
scroll to position [26, 0]
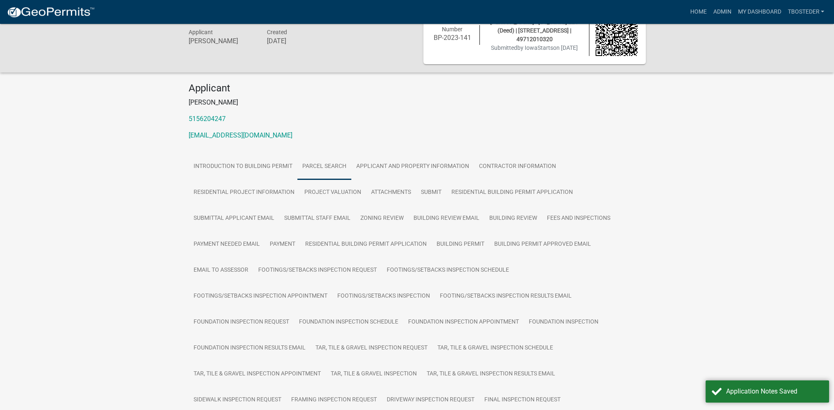
click at [341, 175] on link "Parcel search" at bounding box center [324, 167] width 54 height 26
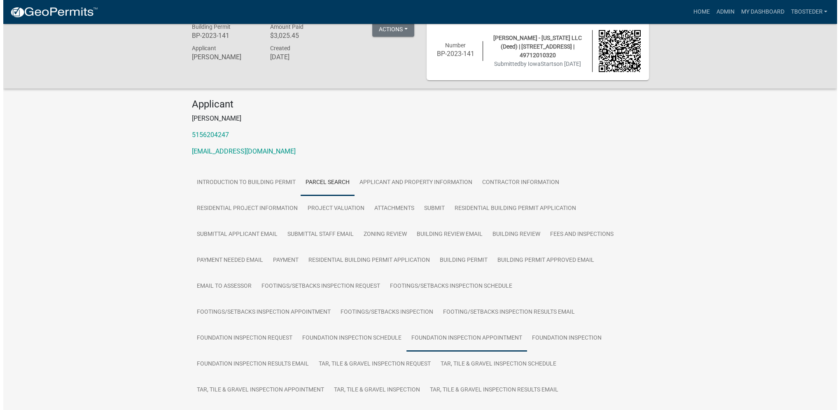
scroll to position [0, 0]
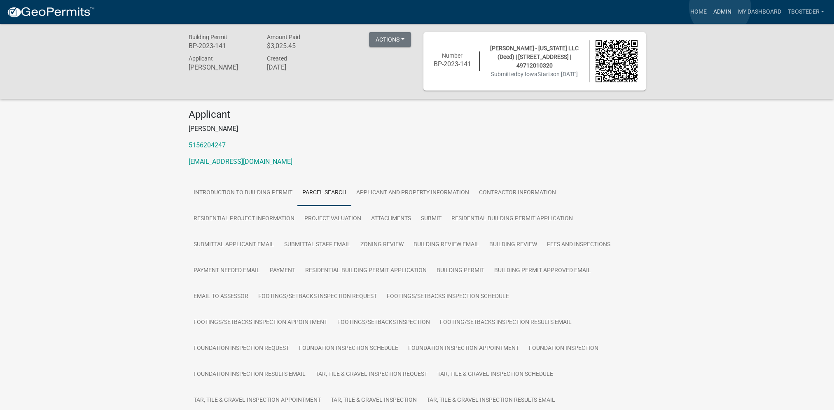
click at [720, 7] on link "Admin" at bounding box center [721, 12] width 25 height 16
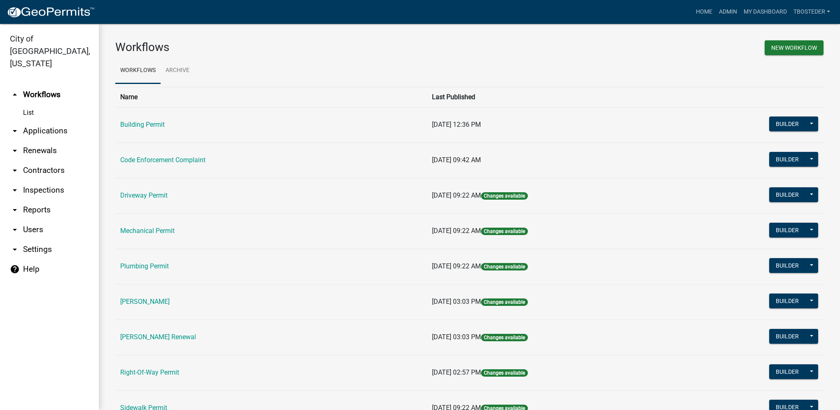
click at [155, 120] on td "Building Permit" at bounding box center [271, 124] width 312 height 35
click at [150, 127] on link "Building Permit" at bounding box center [142, 125] width 44 height 8
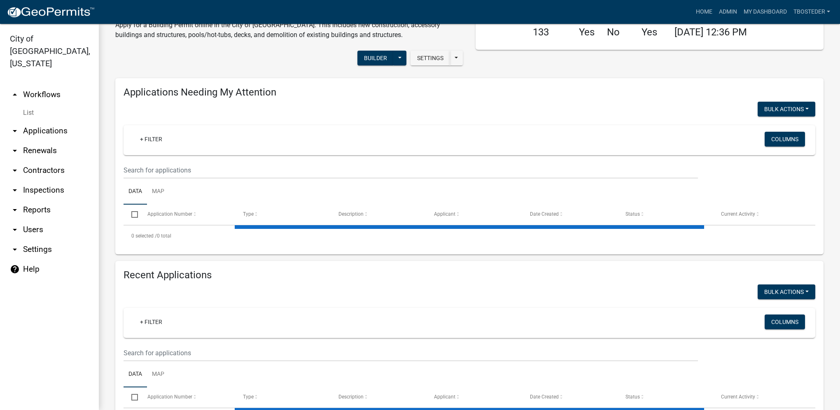
select select "1: 25"
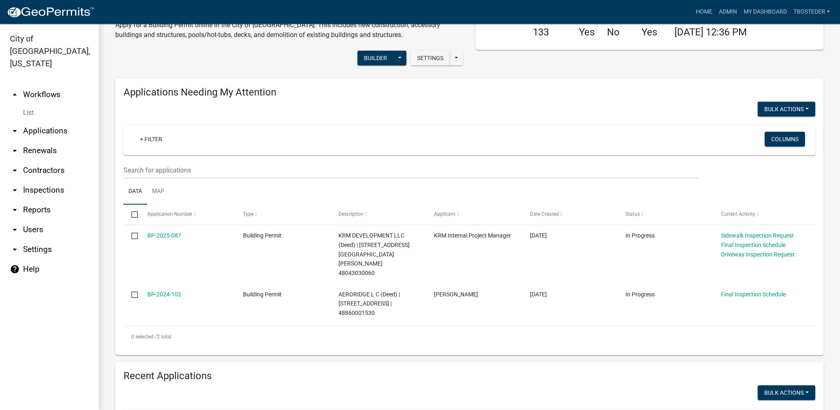
scroll to position [124, 0]
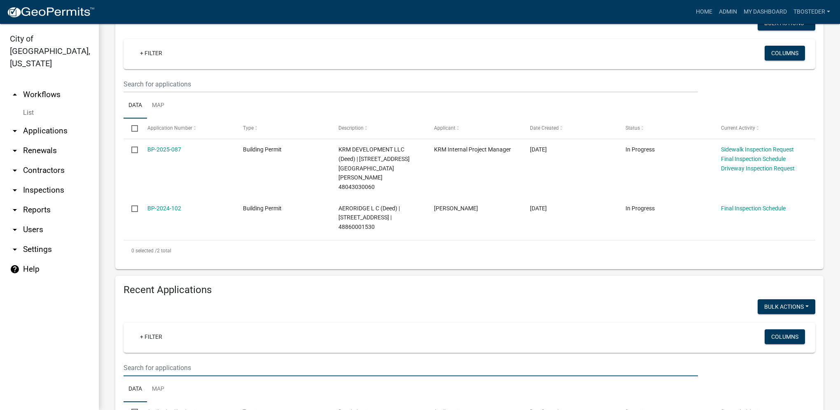
click at [173, 359] on input "text" at bounding box center [411, 367] width 574 height 17
type input "2106 n summercrest"
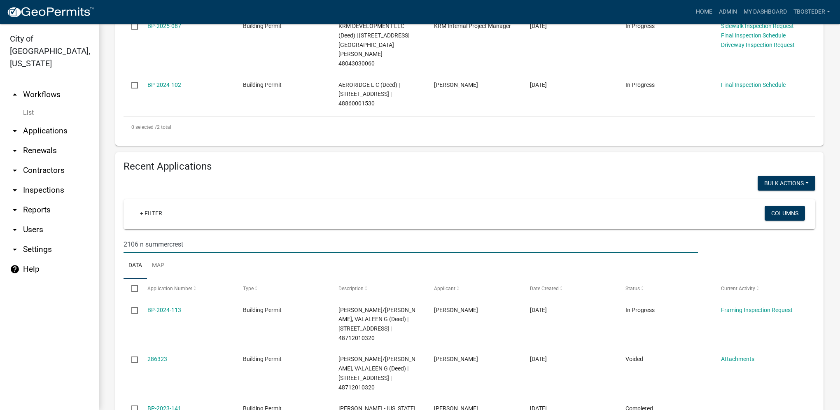
scroll to position [288, 0]
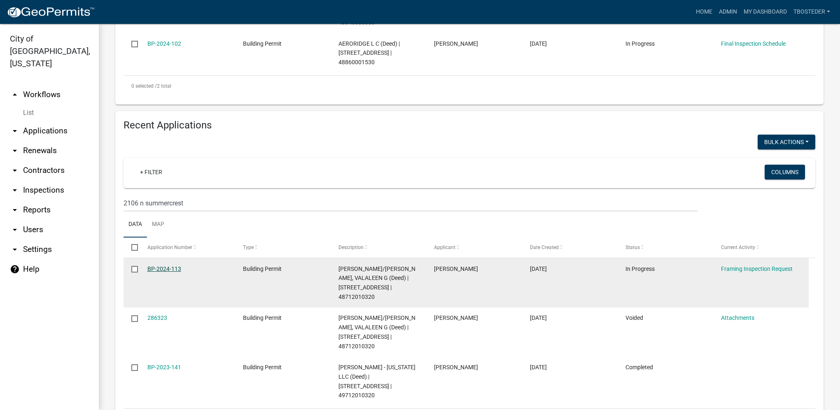
click at [177, 266] on link "BP-2024-113" at bounding box center [164, 269] width 34 height 7
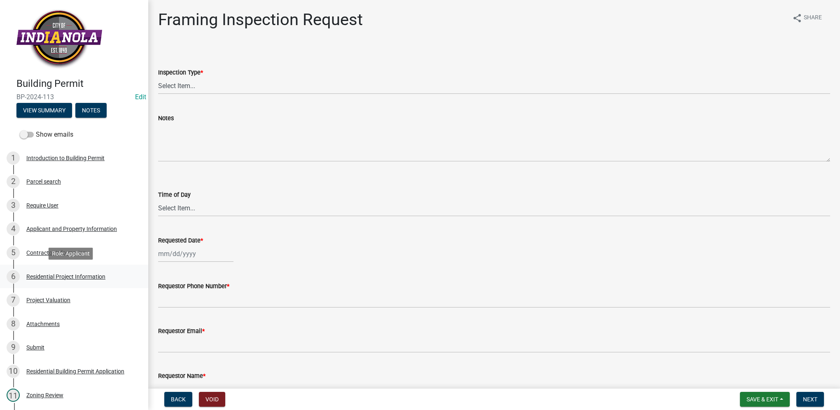
click at [57, 282] on div "6 Residential Project Information" at bounding box center [71, 276] width 128 height 13
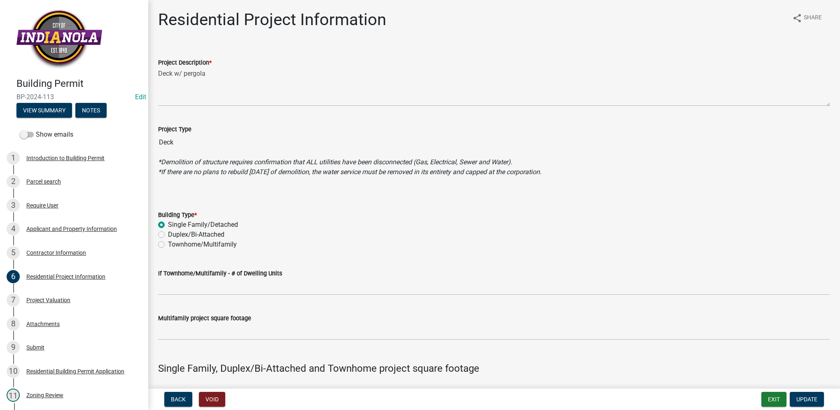
click at [75, 177] on div "2 Parcel search" at bounding box center [71, 181] width 128 height 13
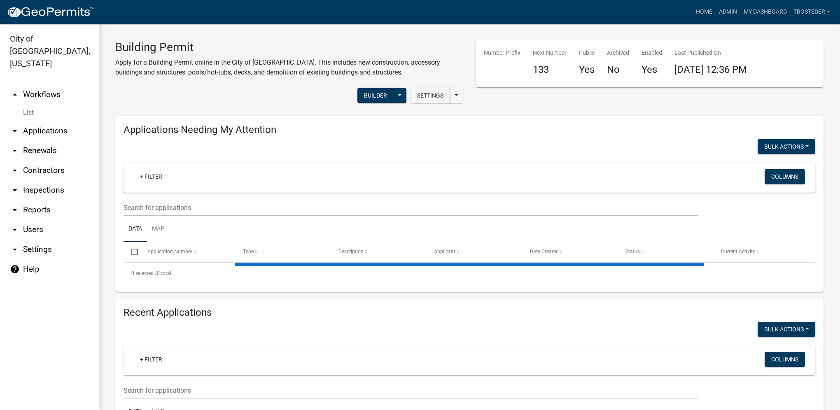
select select "1: 25"
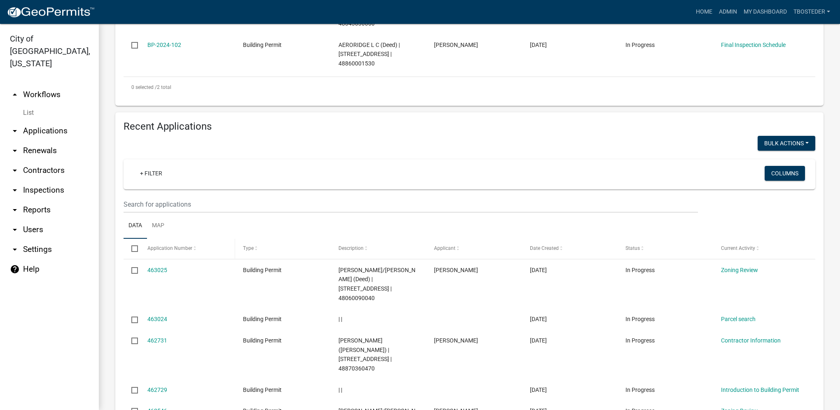
scroll to position [288, 0]
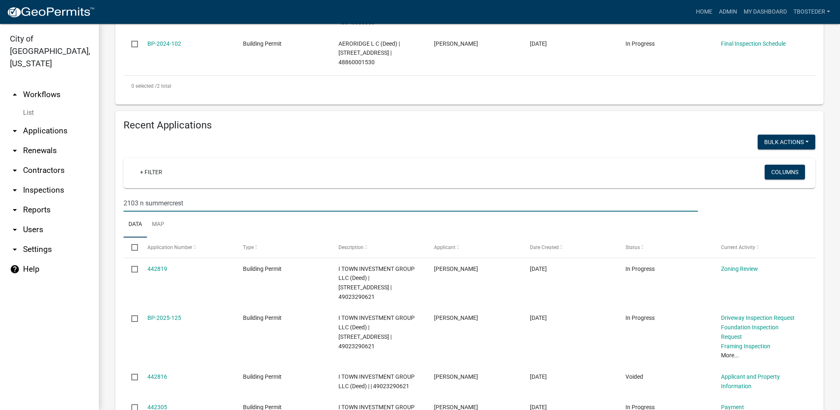
type input "2103 n summercrest"
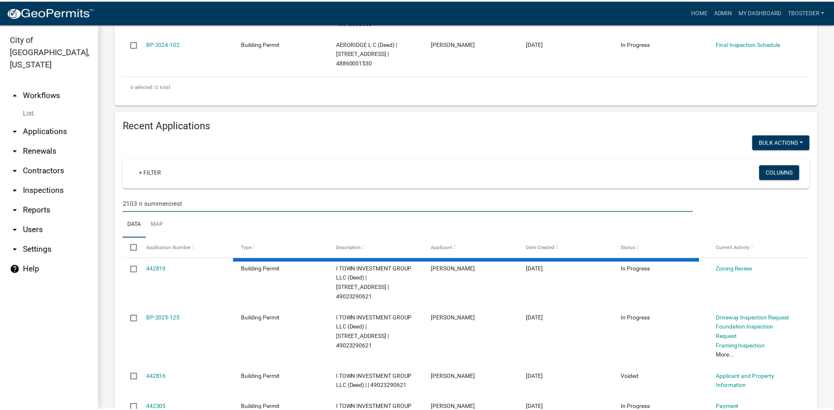
scroll to position [215, 0]
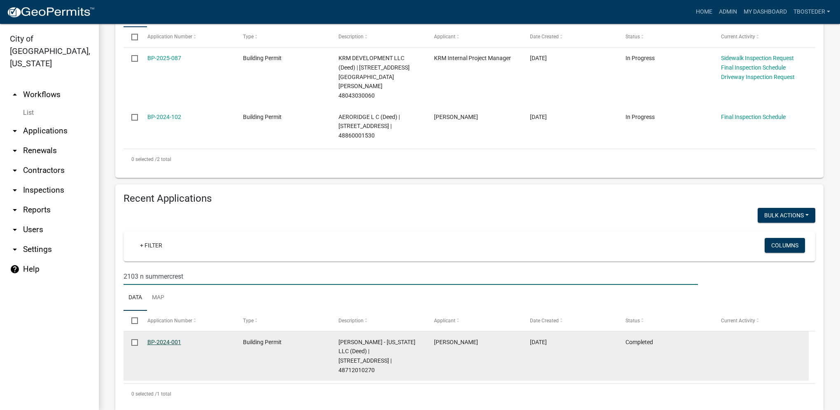
click at [167, 339] on link "BP-2024-001" at bounding box center [164, 342] width 34 height 7
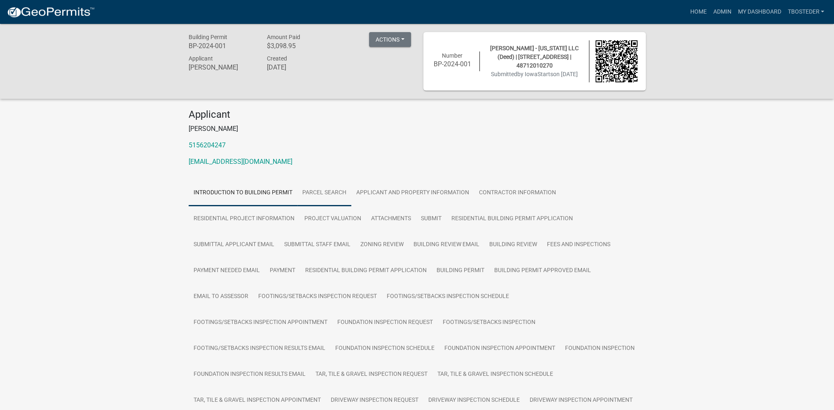
click at [339, 196] on link "Parcel search" at bounding box center [324, 193] width 54 height 26
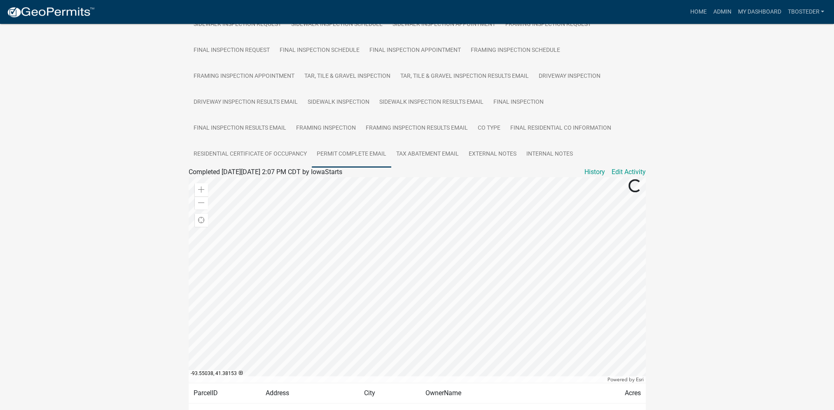
scroll to position [453, 0]
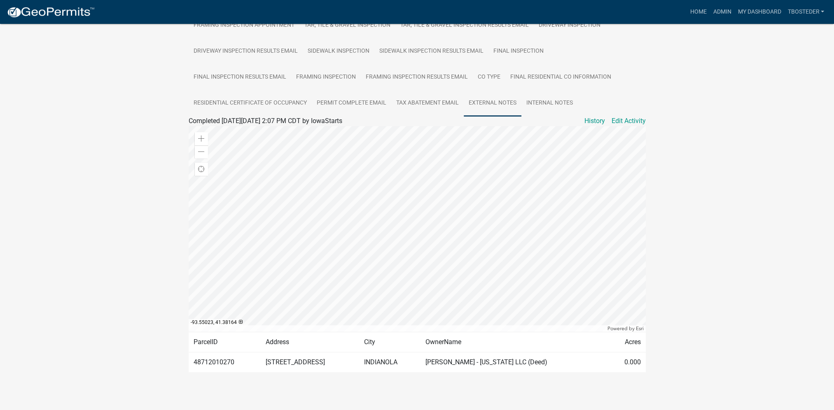
click at [475, 112] on link "External Notes" at bounding box center [493, 103] width 58 height 26
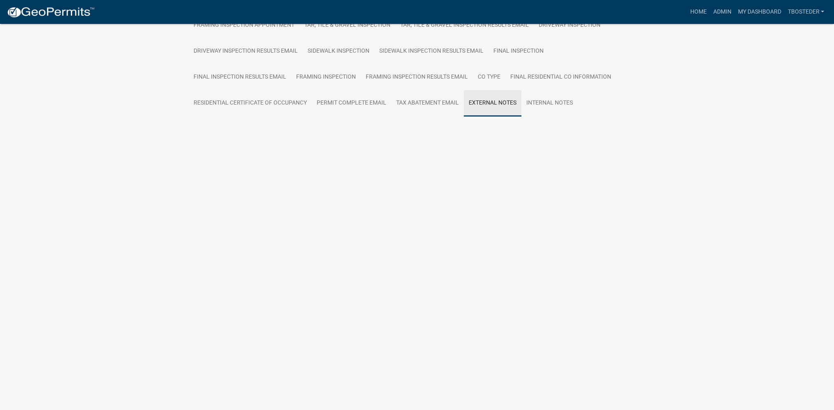
scroll to position [341, 0]
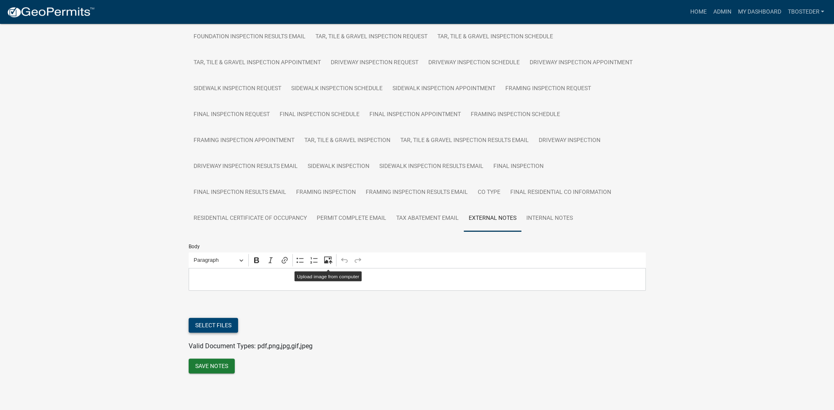
click at [228, 323] on button "Select files" at bounding box center [213, 325] width 49 height 15
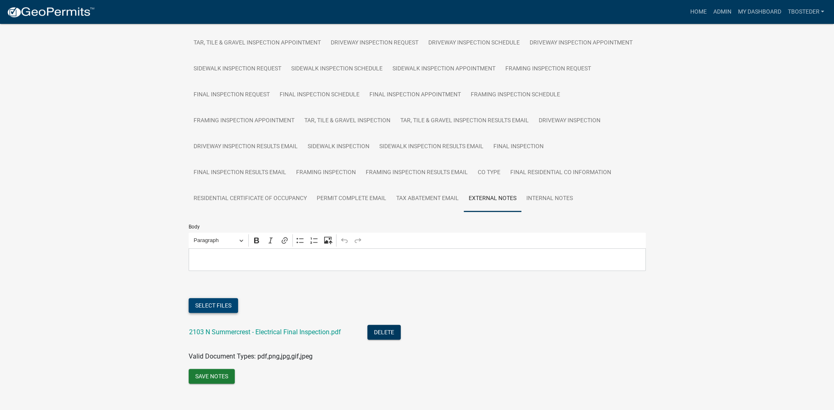
scroll to position [371, 0]
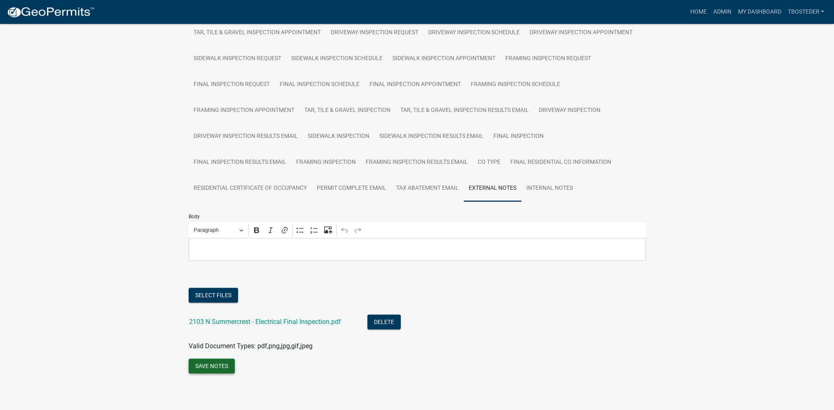
click at [220, 364] on button "Save Notes" at bounding box center [212, 366] width 46 height 15
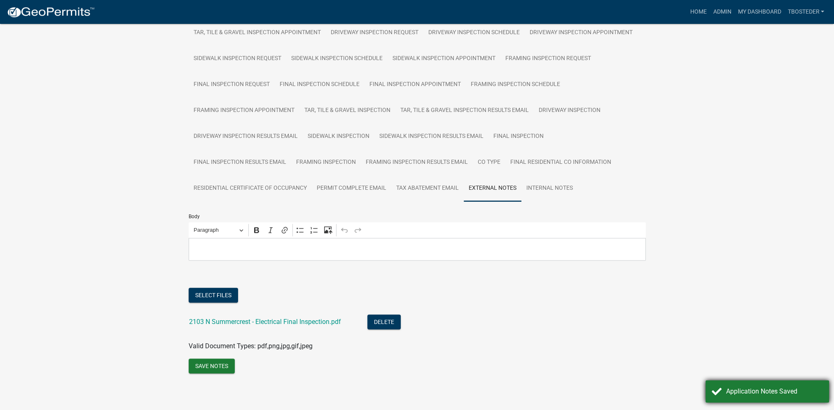
click at [781, 395] on div "Application Notes Saved" at bounding box center [774, 392] width 97 height 10
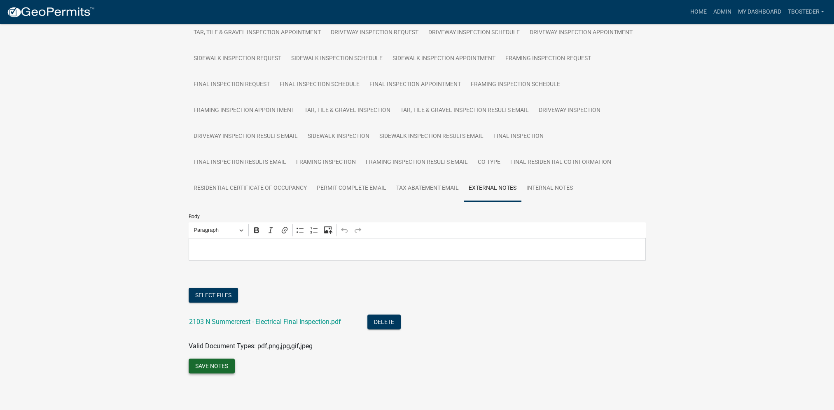
click at [217, 365] on button "Save Notes" at bounding box center [212, 366] width 46 height 15
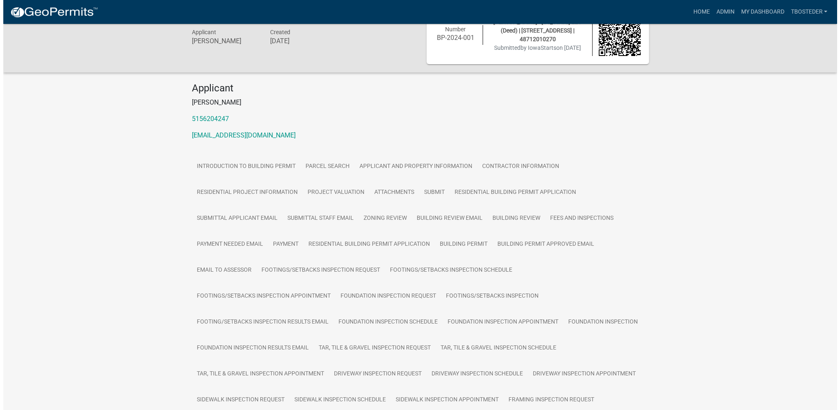
scroll to position [0, 0]
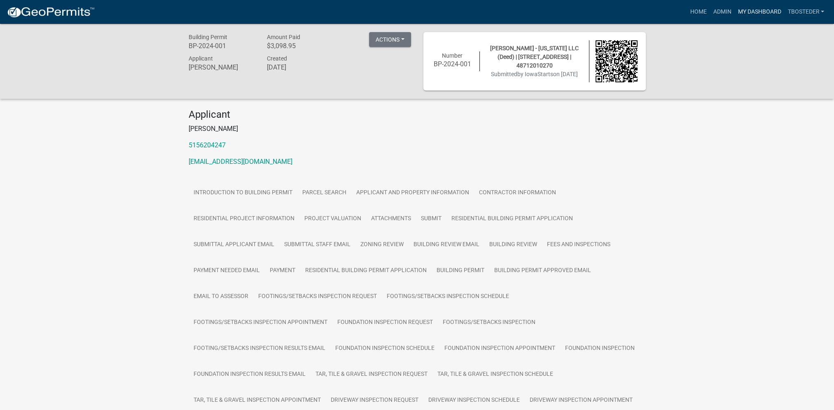
click at [765, 14] on link "My Dashboard" at bounding box center [759, 12] width 50 height 16
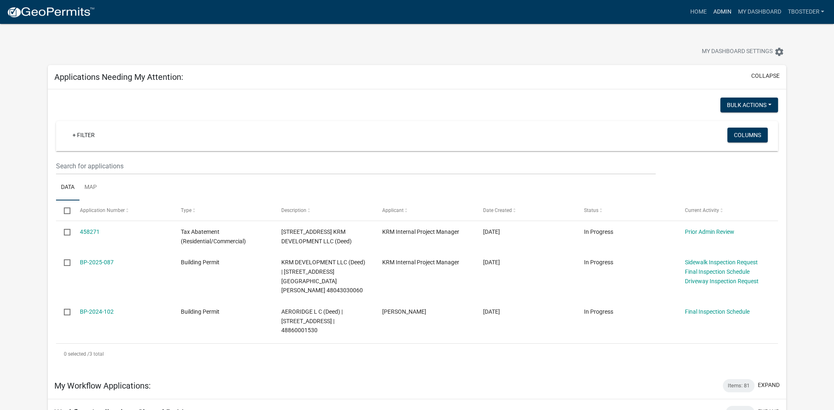
click at [713, 13] on link "Admin" at bounding box center [721, 12] width 25 height 16
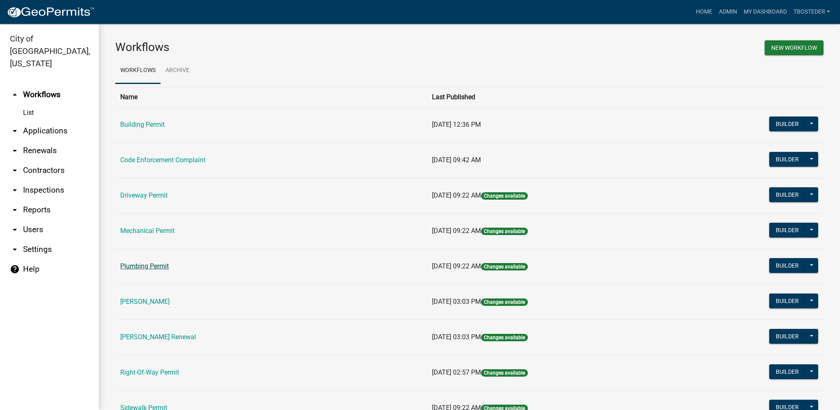
click at [165, 268] on link "Plumbing Permit" at bounding box center [144, 266] width 49 height 8
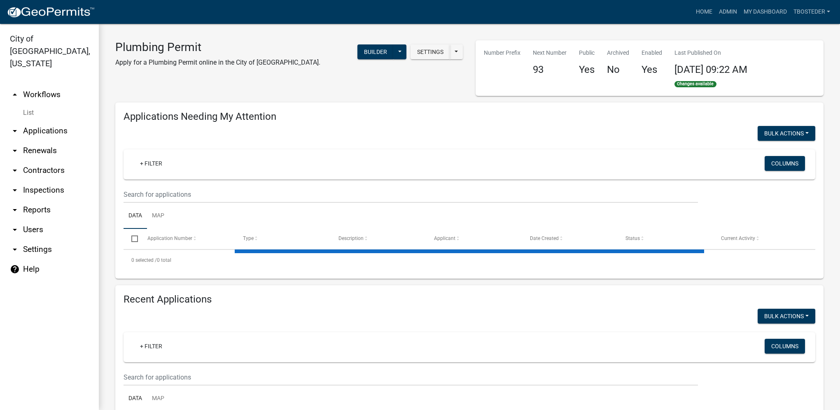
select select "1: 25"
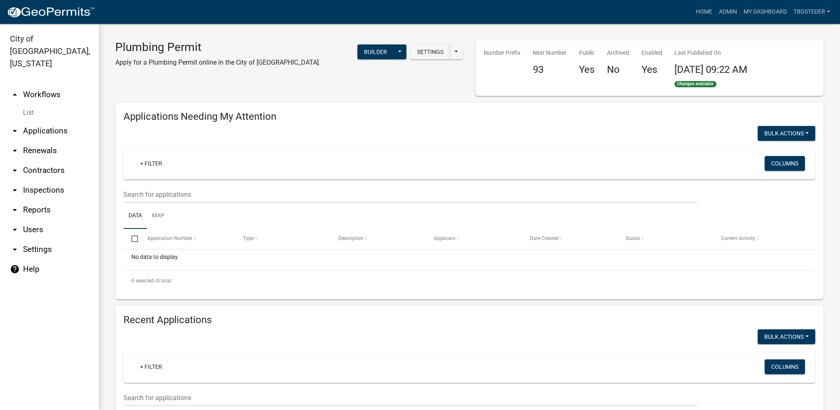
scroll to position [124, 0]
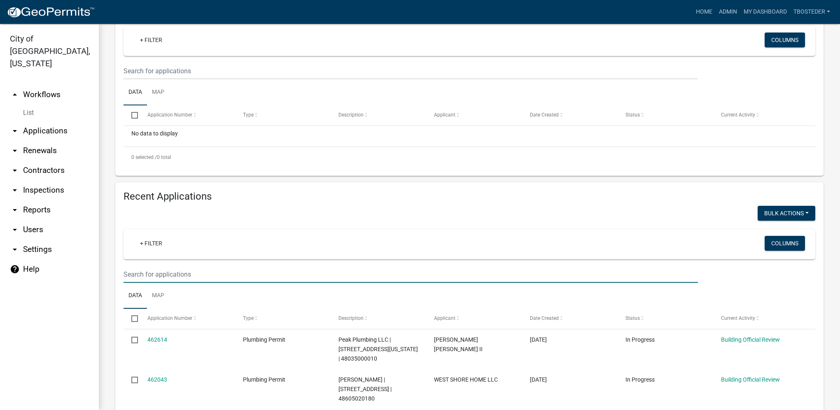
click at [191, 79] on input "text" at bounding box center [411, 71] width 574 height 17
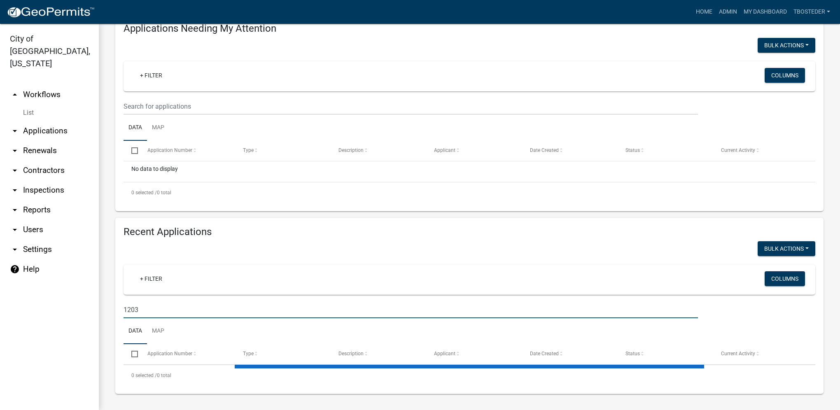
scroll to position [112, 0]
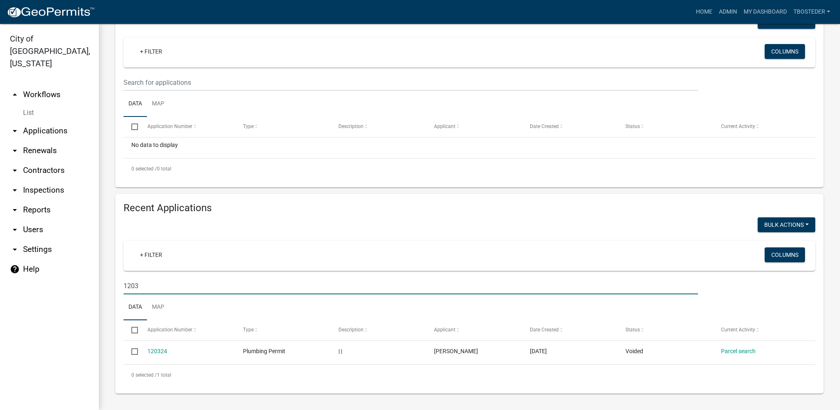
drag, startPoint x: 152, startPoint y: 285, endPoint x: 114, endPoint y: 289, distance: 37.6
click at [114, 289] on div "Recent Applications Bulk Actions Void + Filter Columns 1203 Data Map Select App…" at bounding box center [469, 294] width 721 height 200
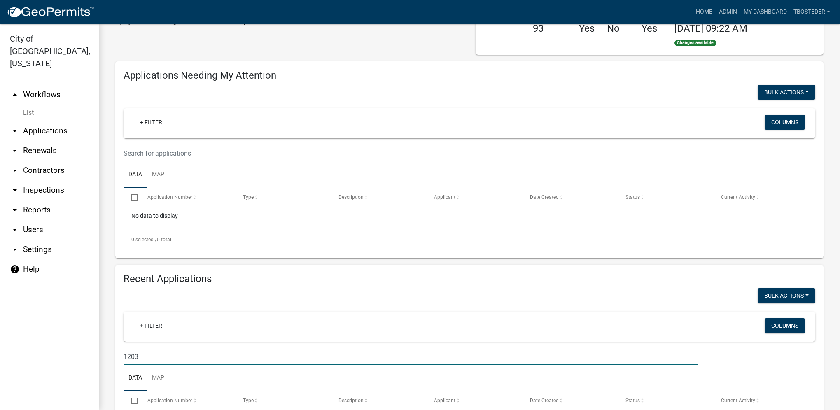
scroll to position [0, 0]
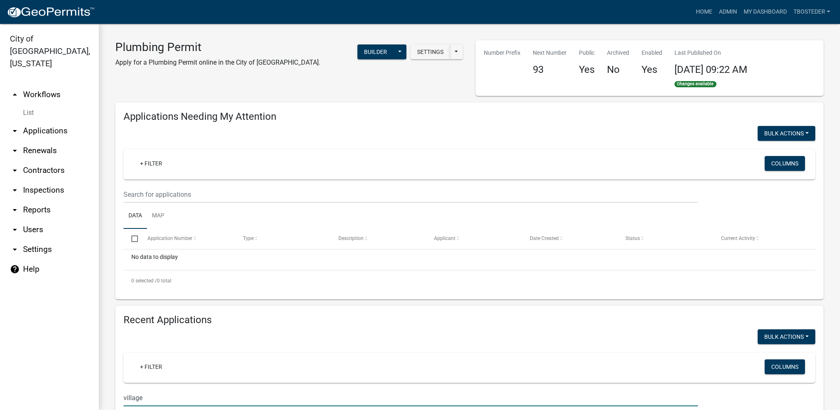
type input "village"
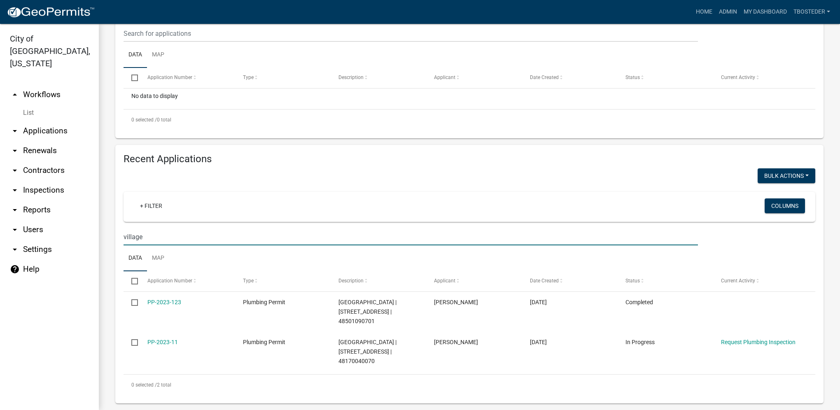
scroll to position [161, 0]
drag, startPoint x: 161, startPoint y: 235, endPoint x: 61, endPoint y: 240, distance: 100.2
click at [61, 240] on div "City of [GEOGRAPHIC_DATA], [US_STATE] arrow_drop_up Workflows List arrow_drop_d…" at bounding box center [420, 217] width 840 height 386
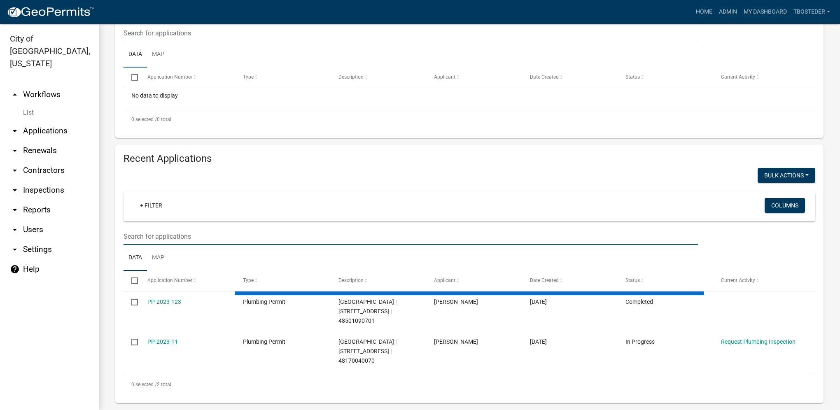
select select "1: 25"
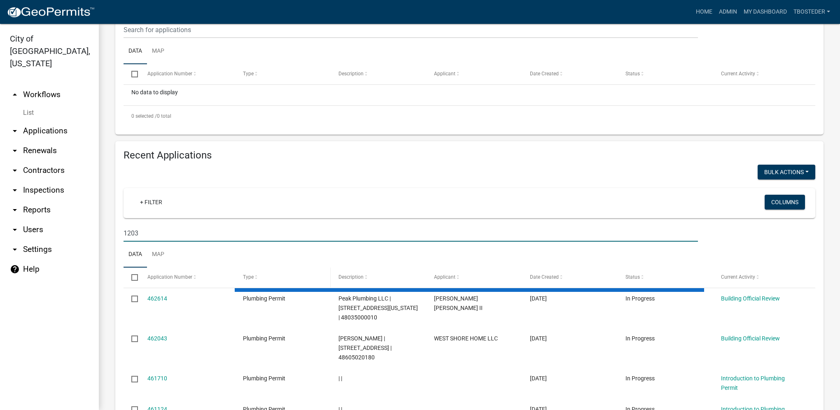
scroll to position [112, 0]
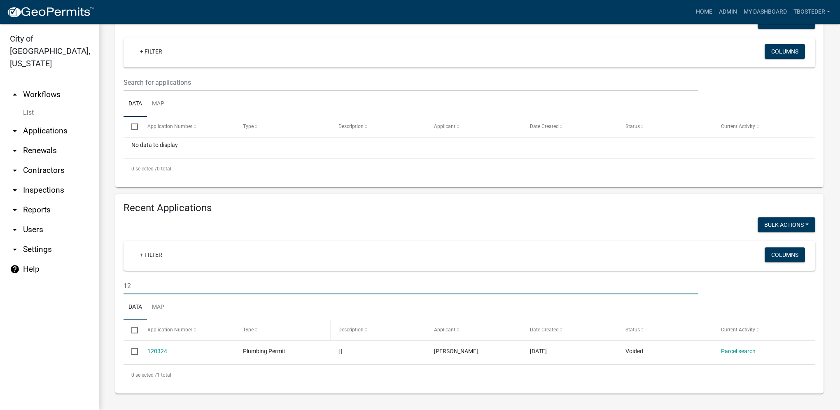
type input "1"
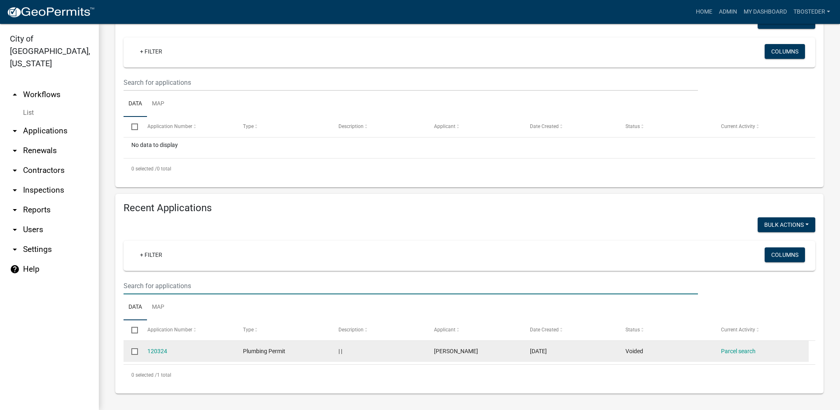
scroll to position [165, 0]
select select "1: 25"
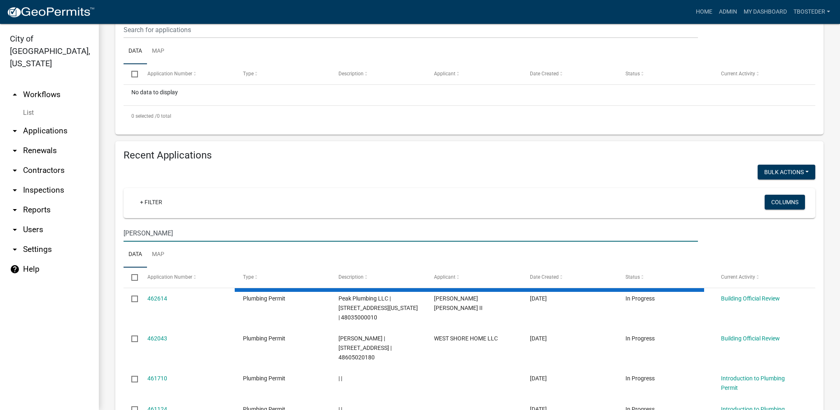
scroll to position [109, 0]
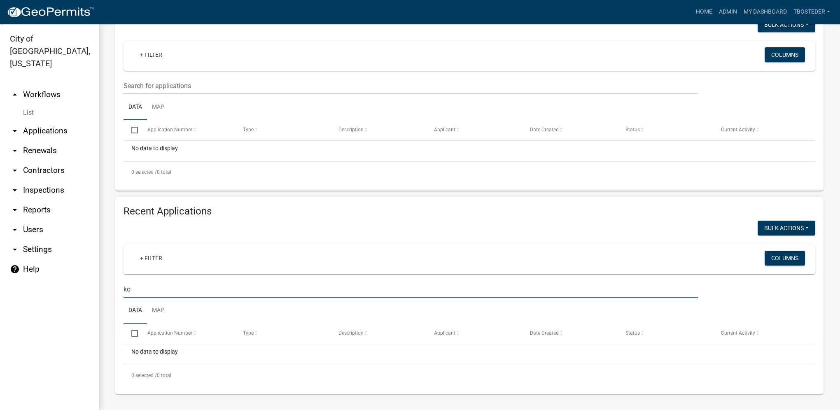
type input "k"
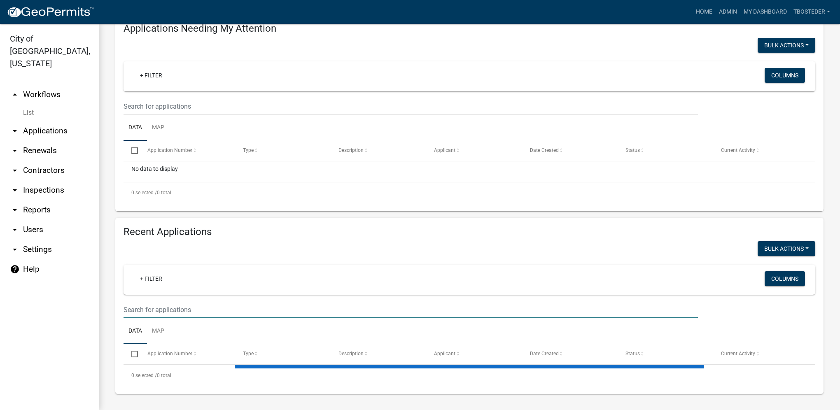
select select "1: 25"
type input "2"
select select "1: 25"
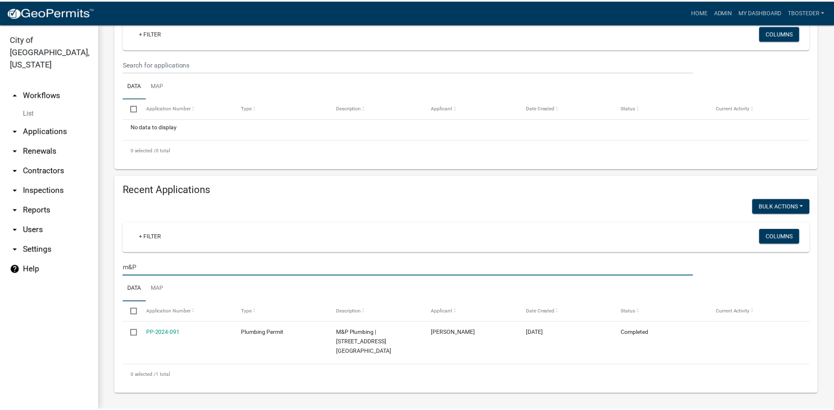
scroll to position [121, 0]
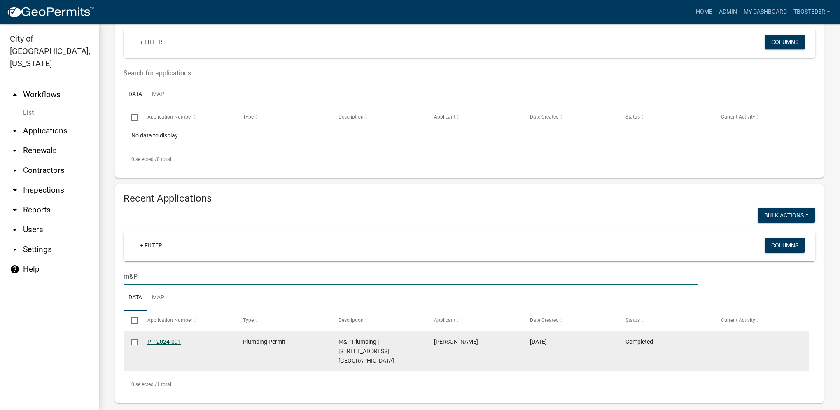
type input "m&P"
click at [175, 345] on link "PP-2024-091" at bounding box center [164, 341] width 34 height 7
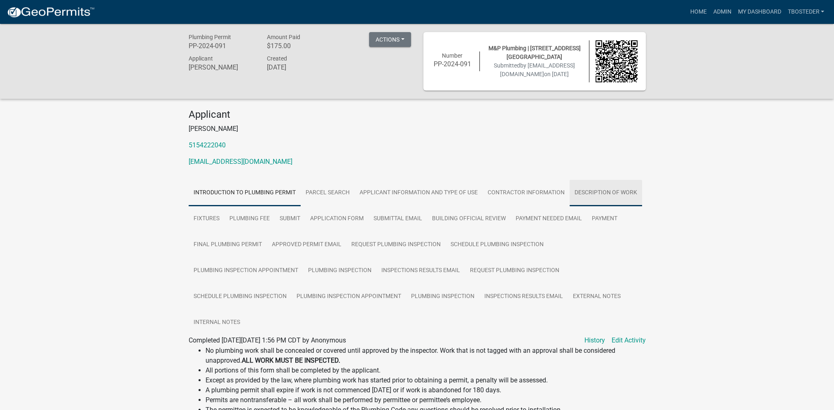
click at [581, 188] on link "Description of Work" at bounding box center [605, 193] width 72 height 26
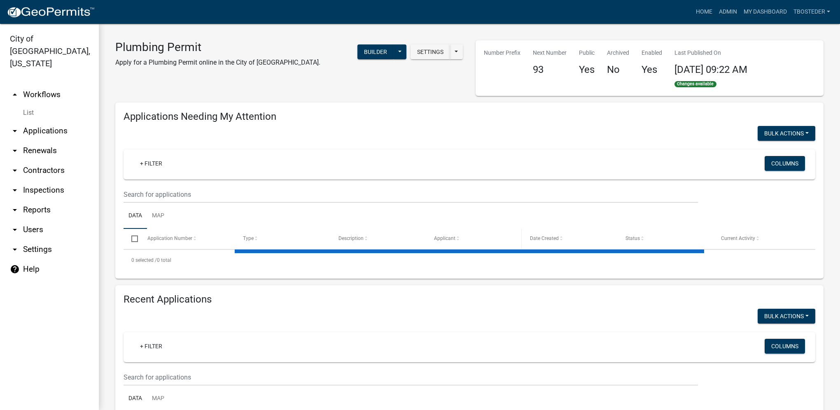
select select "1: 25"
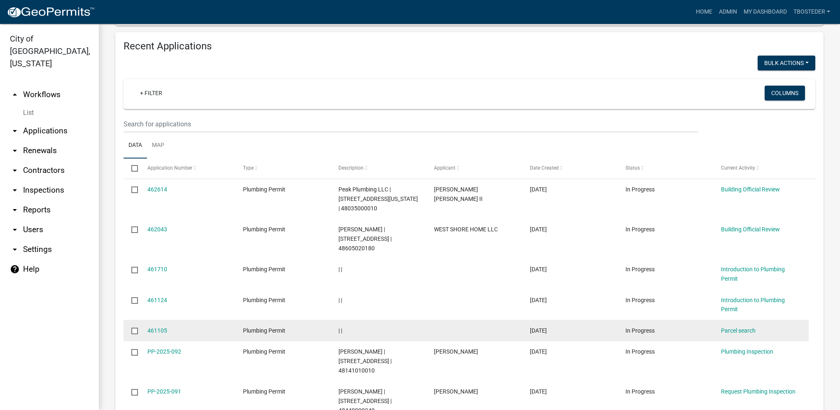
scroll to position [288, 0]
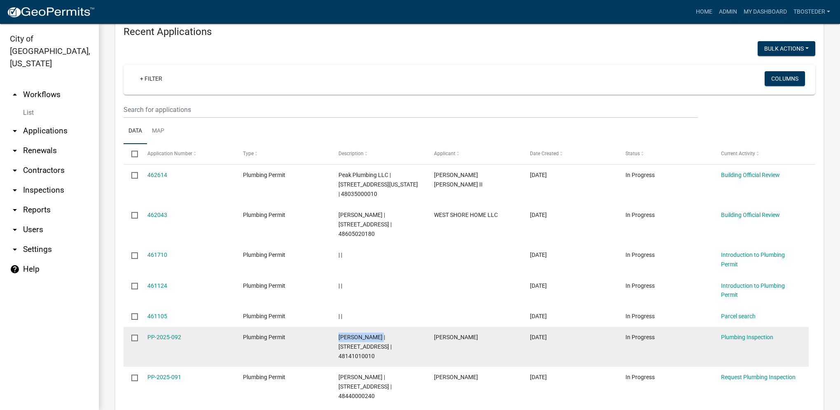
drag, startPoint x: 338, startPoint y: 329, endPoint x: 379, endPoint y: 323, distance: 41.9
click at [379, 327] on datatable-body-cell "[PERSON_NAME] | [STREET_ADDRESS] | 48141010010" at bounding box center [379, 347] width 96 height 40
copy span "[PERSON_NAME]"
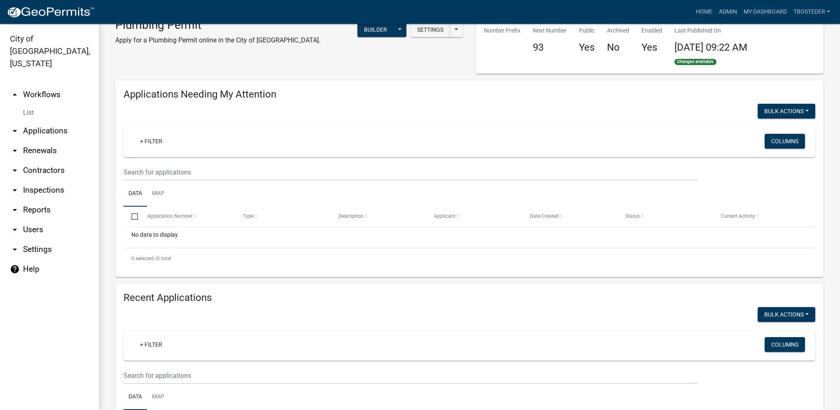
scroll to position [41, 0]
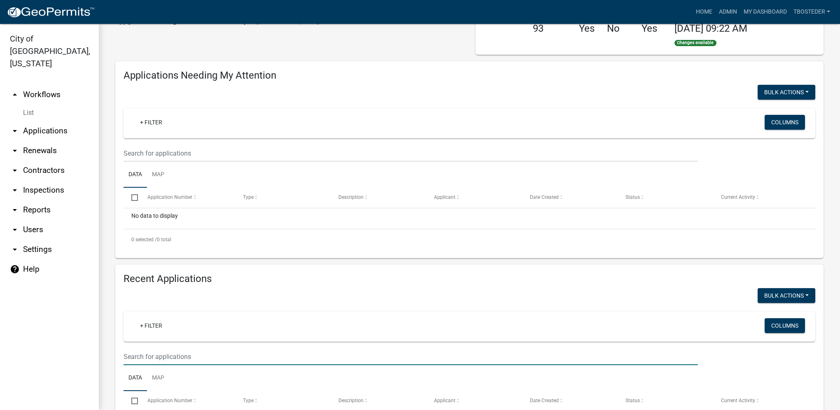
paste input "[PERSON_NAME]"
type input "[PERSON_NAME]"
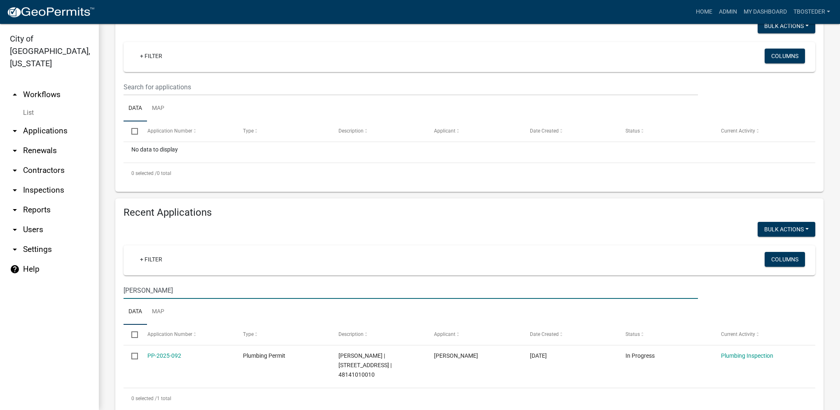
scroll to position [121, 0]
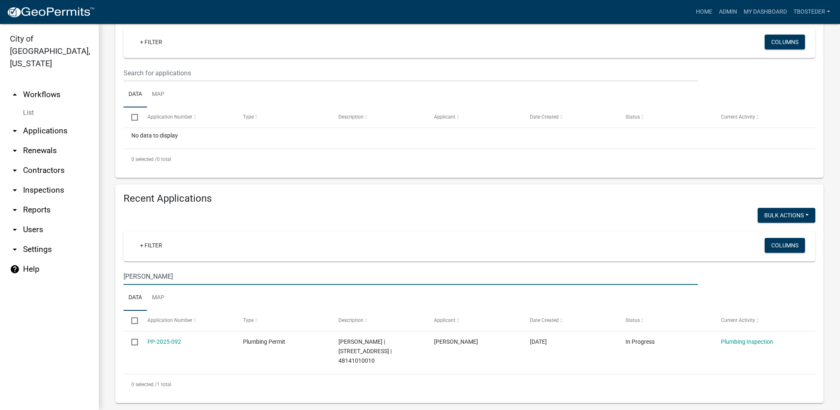
drag, startPoint x: 193, startPoint y: 274, endPoint x: 117, endPoint y: 278, distance: 75.9
click at [117, 278] on div "[PERSON_NAME]" at bounding box center [410, 276] width 587 height 17
select select "1: 25"
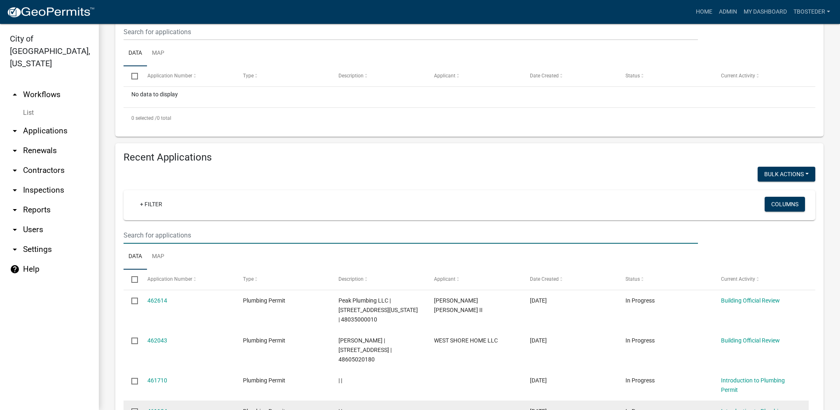
scroll to position [0, 0]
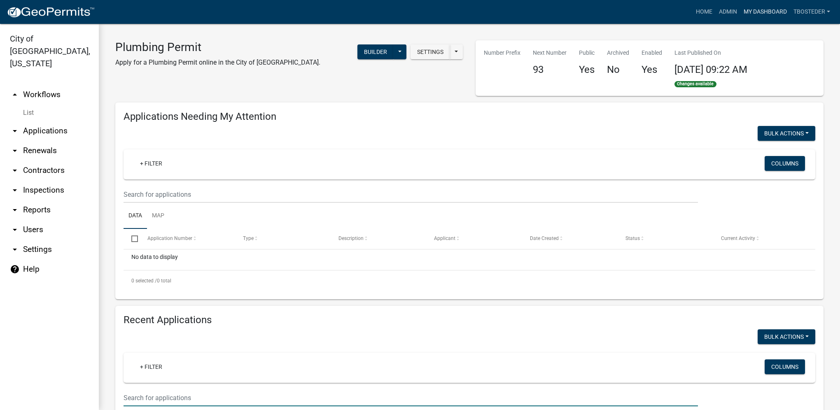
click at [757, 15] on link "My Dashboard" at bounding box center [765, 12] width 50 height 16
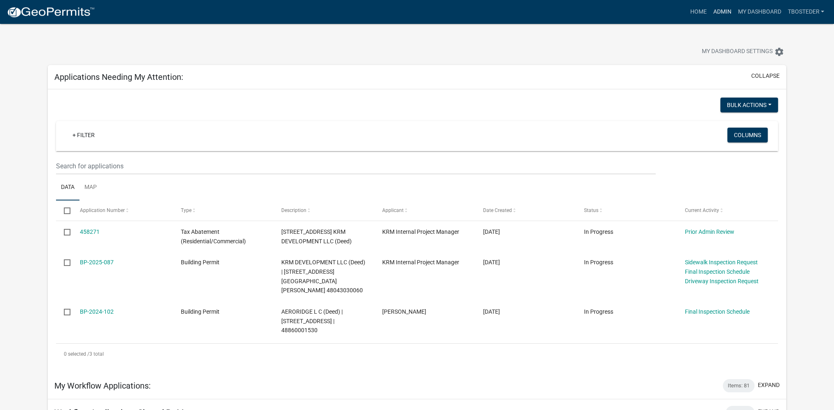
click at [715, 11] on link "Admin" at bounding box center [721, 12] width 25 height 16
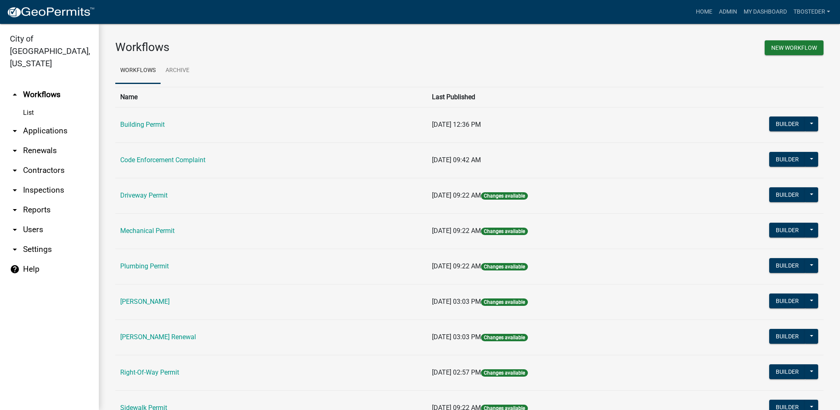
click at [161, 130] on td "Building Permit" at bounding box center [271, 124] width 312 height 35
click at [163, 128] on link "Building Permit" at bounding box center [142, 125] width 44 height 8
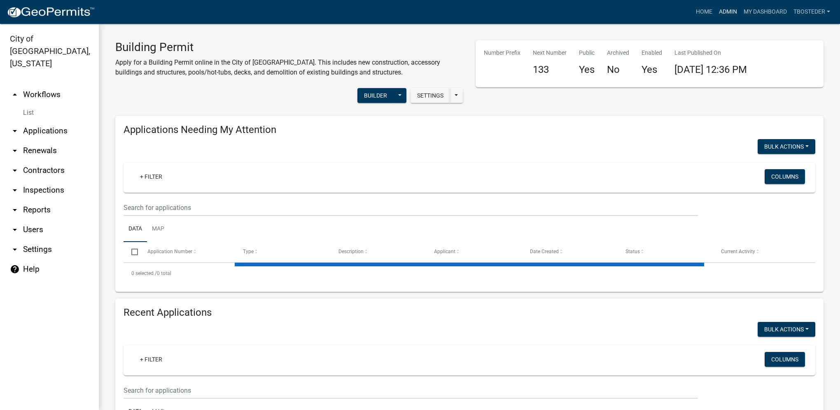
select select "1: 25"
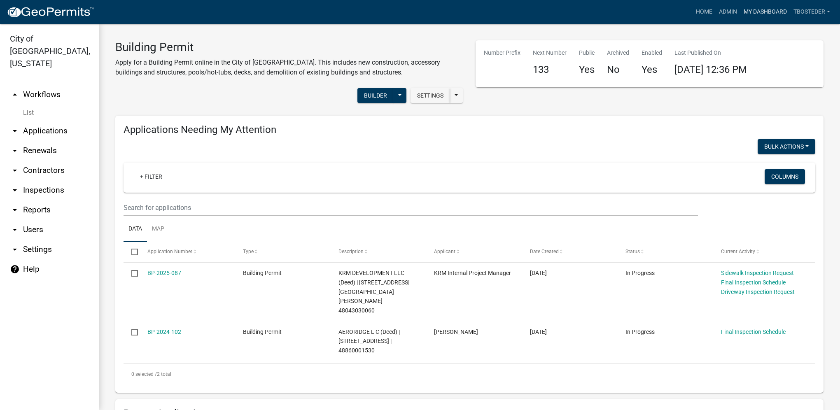
click at [758, 15] on link "My Dashboard" at bounding box center [765, 12] width 50 height 16
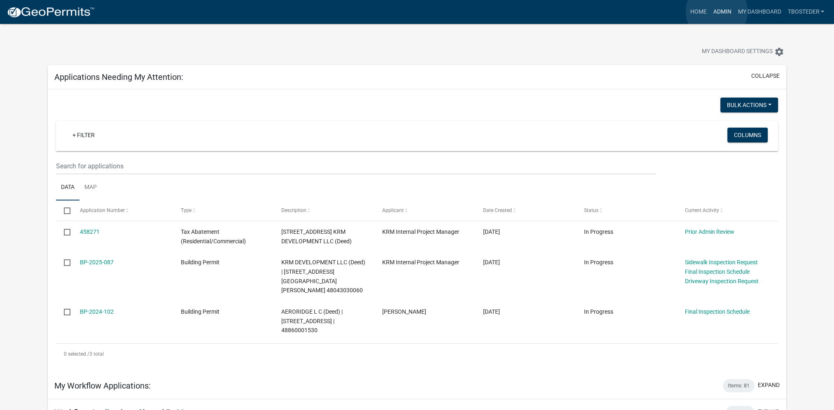
click at [716, 12] on link "Admin" at bounding box center [721, 12] width 25 height 16
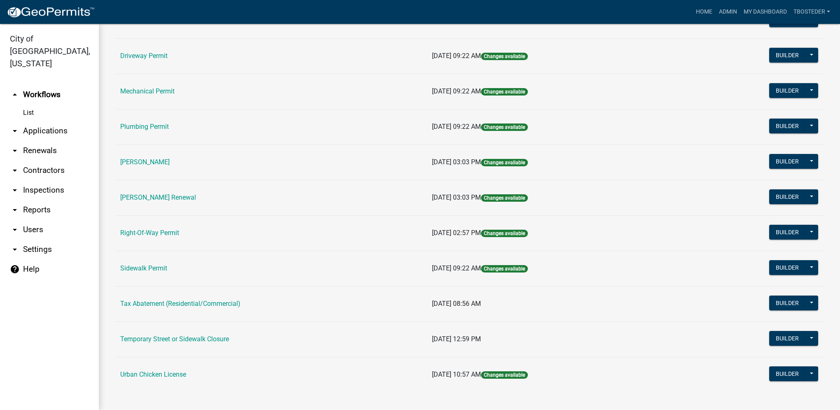
scroll to position [144, 0]
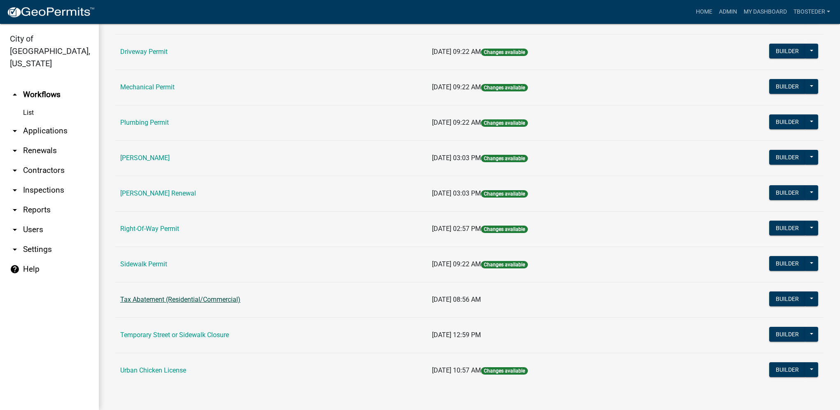
click at [139, 296] on link "Tax Abatement (Residential/Commercial)" at bounding box center [180, 300] width 120 height 8
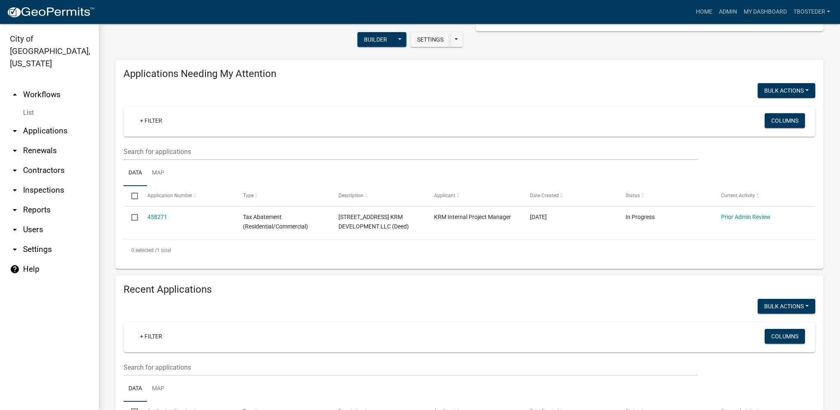
select select "1: 25"
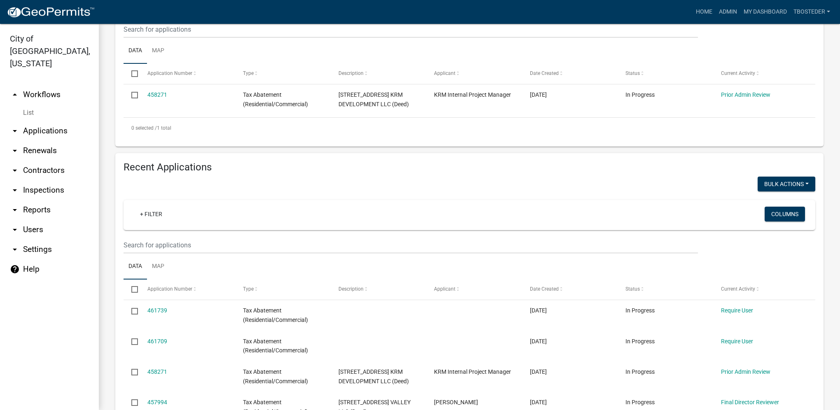
scroll to position [196, 0]
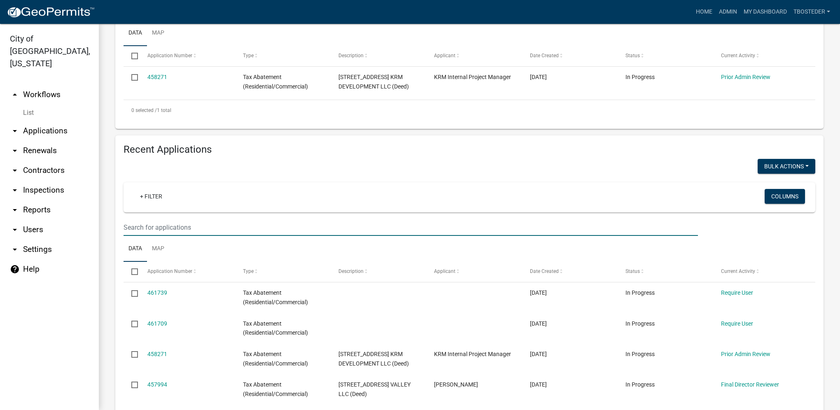
click at [180, 224] on input "text" at bounding box center [411, 227] width 574 height 17
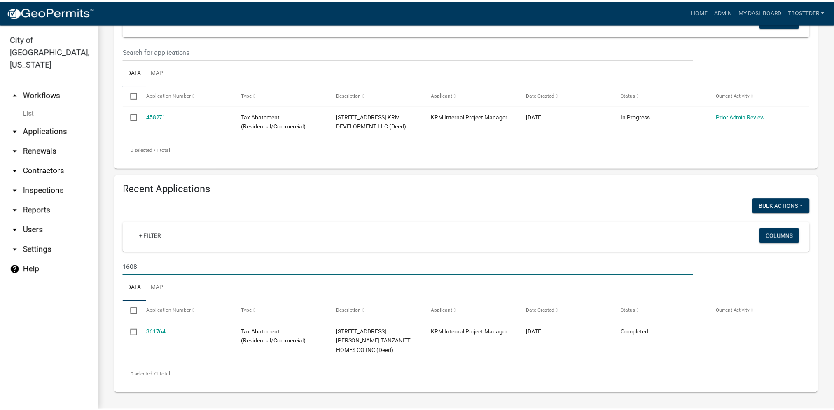
scroll to position [156, 0]
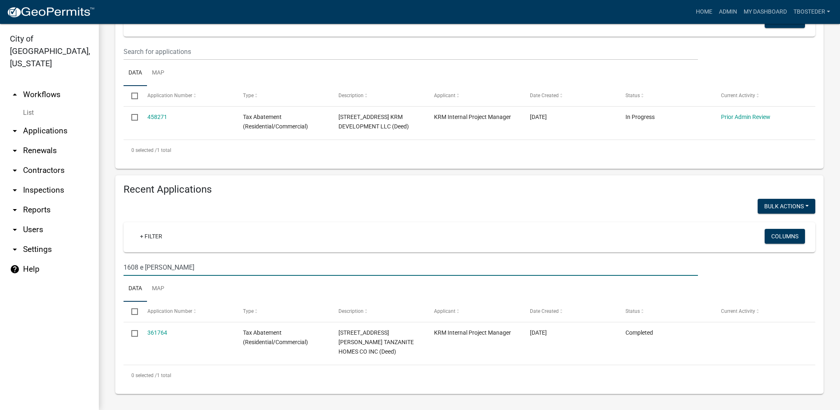
type input "1608 e [PERSON_NAME]"
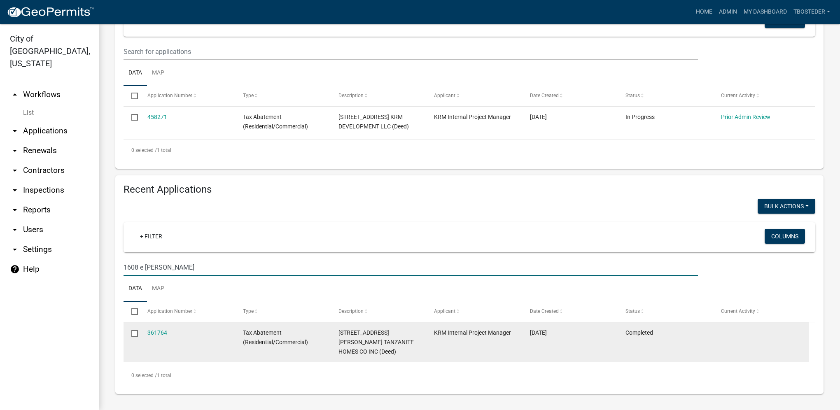
click at [168, 336] on div "361764" at bounding box center [187, 332] width 80 height 9
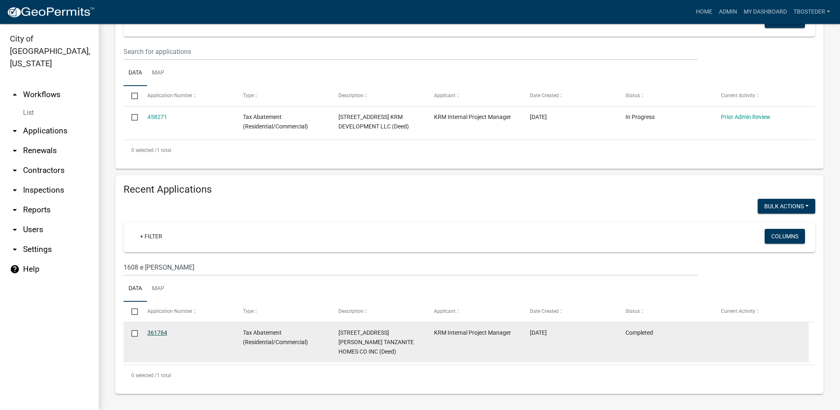
click at [165, 333] on link "361764" at bounding box center [157, 332] width 20 height 7
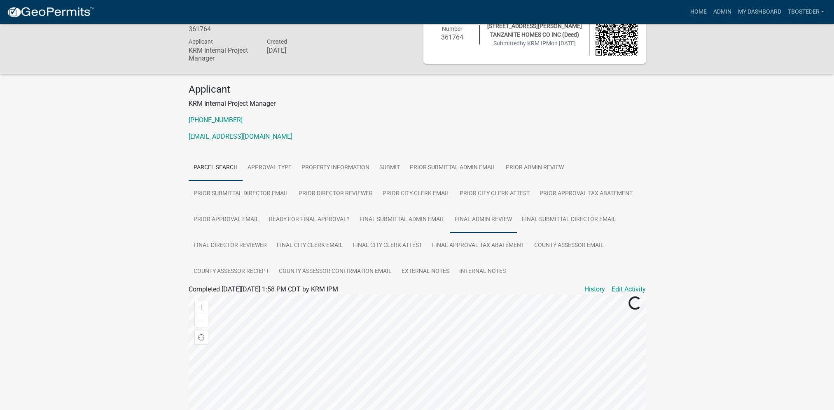
scroll to position [41, 0]
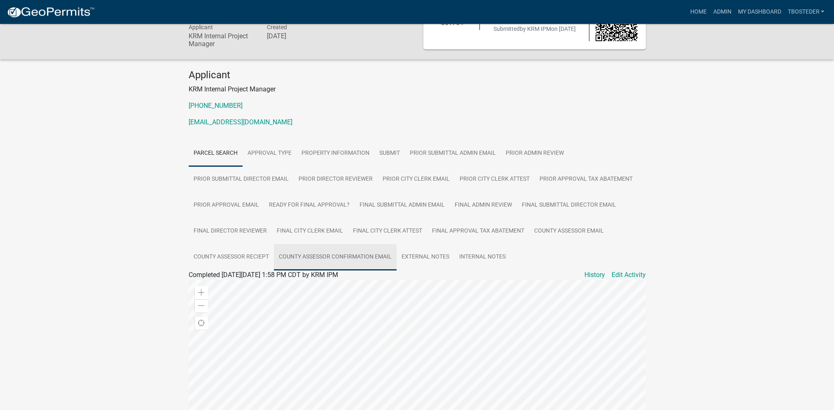
click at [390, 263] on link "County Assessor Confirmation Email" at bounding box center [335, 257] width 123 height 26
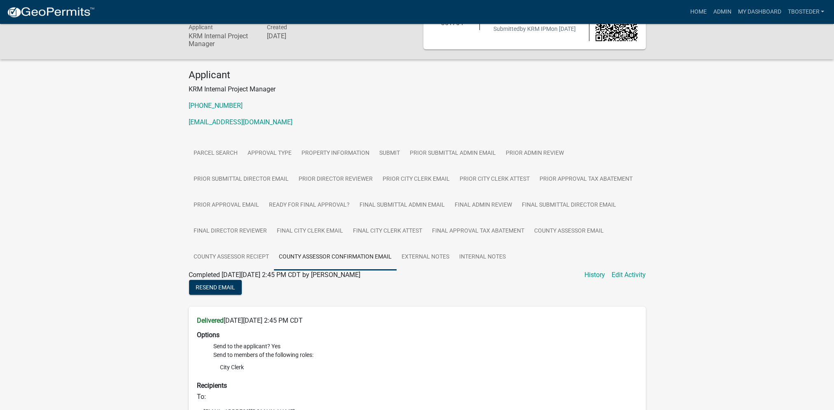
scroll to position [0, 0]
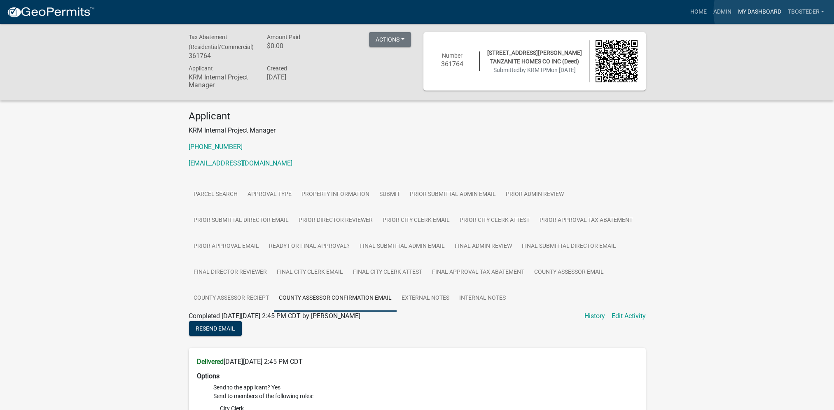
click at [776, 12] on link "My Dashboard" at bounding box center [759, 12] width 50 height 16
